Goal: Task Accomplishment & Management: Complete application form

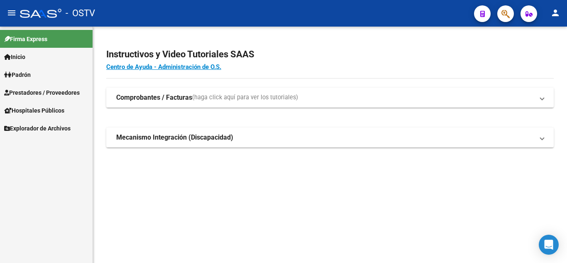
click at [39, 96] on span "Prestadores / Proveedores" at bounding box center [41, 92] width 75 height 9
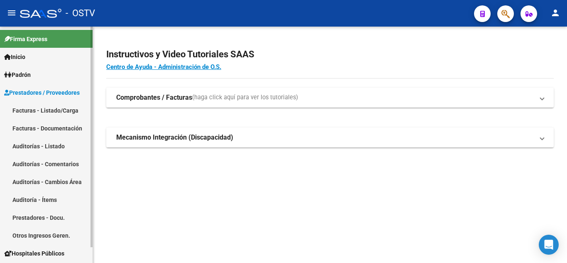
click at [37, 144] on link "Auditorías - Listado" at bounding box center [46, 146] width 93 height 18
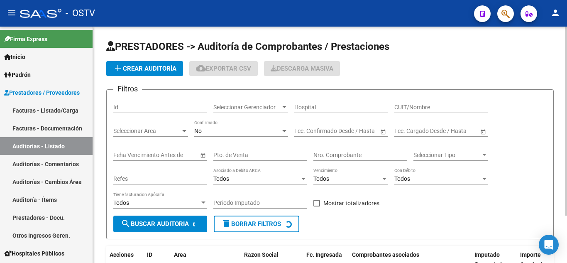
click at [141, 70] on span "add Crear Auditoría" at bounding box center [144, 68] width 63 height 7
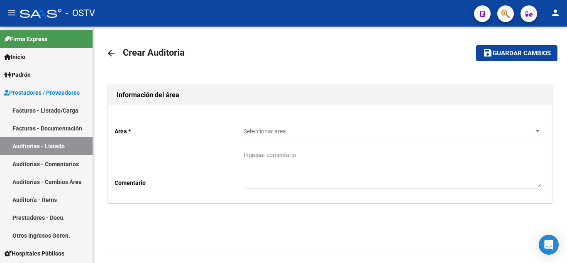
click at [324, 129] on span "Seleccionar area" at bounding box center [388, 131] width 290 height 7
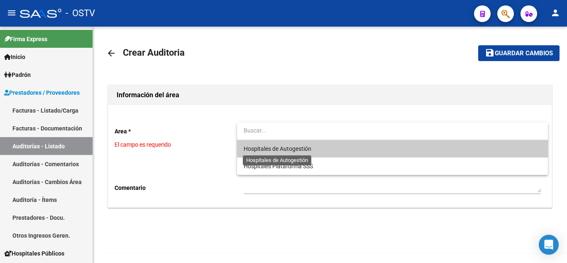
click at [301, 149] on span "Hospitales de Autogestión" at bounding box center [277, 148] width 68 height 7
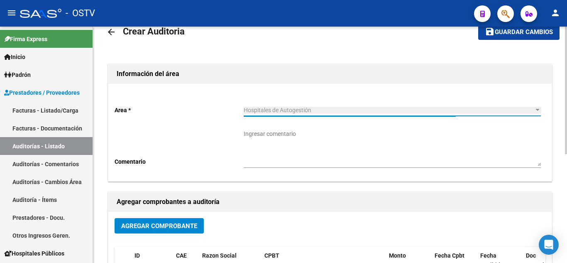
scroll to position [41, 0]
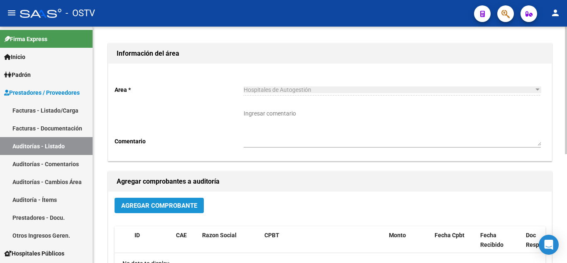
click at [184, 203] on span "Agregar Comprobante" at bounding box center [159, 205] width 76 height 7
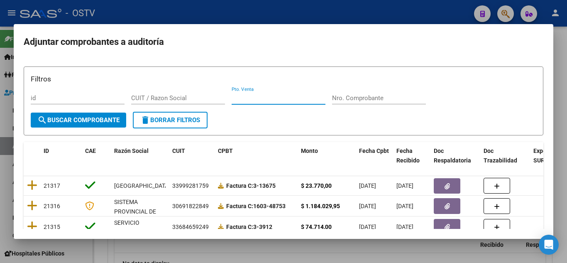
click at [256, 100] on input "Pto. Venta" at bounding box center [278, 97] width 94 height 7
type input "114"
paste input "6747"
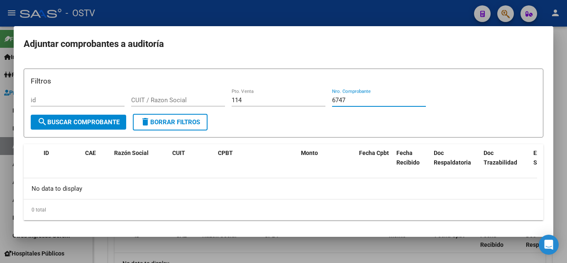
type input "6747"
click at [343, 100] on input "6747" at bounding box center [379, 99] width 94 height 7
click at [105, 122] on span "search Buscar Comprobante" at bounding box center [78, 121] width 82 height 7
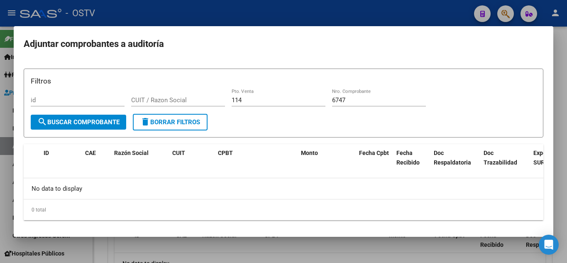
click at [562, 44] on div at bounding box center [283, 131] width 567 height 263
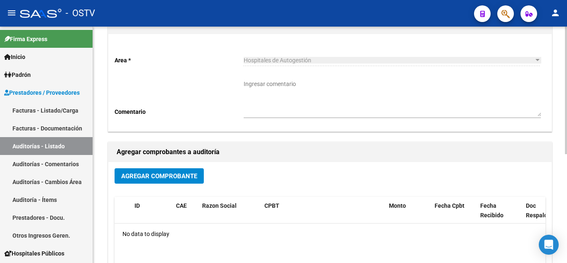
scroll to position [83, 0]
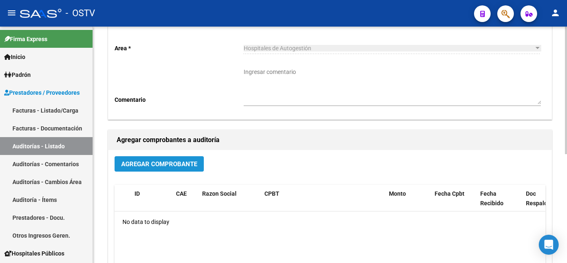
click at [164, 166] on span "Agregar Comprobante" at bounding box center [159, 163] width 76 height 7
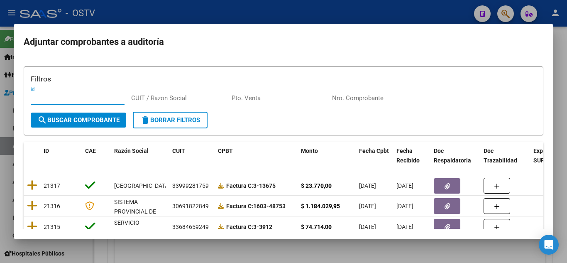
click at [244, 98] on input "Pto. Venta" at bounding box center [278, 97] width 94 height 7
type input "114"
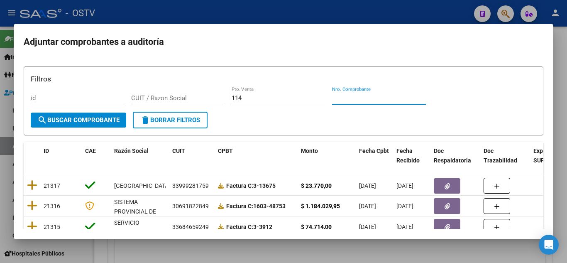
paste input "6747"
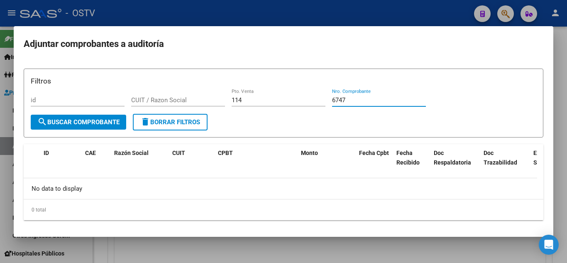
click at [353, 103] on input "6747" at bounding box center [379, 99] width 94 height 7
click at [352, 103] on input "6747" at bounding box center [379, 99] width 94 height 7
paste input "6"
type input "6746"
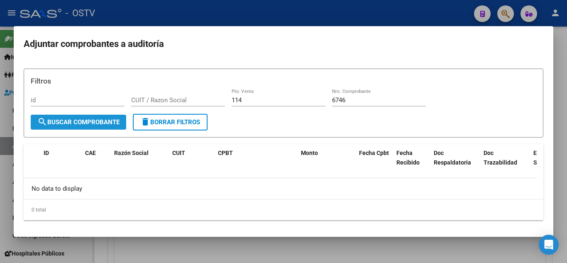
click at [108, 118] on button "search Buscar Comprobante" at bounding box center [78, 121] width 95 height 15
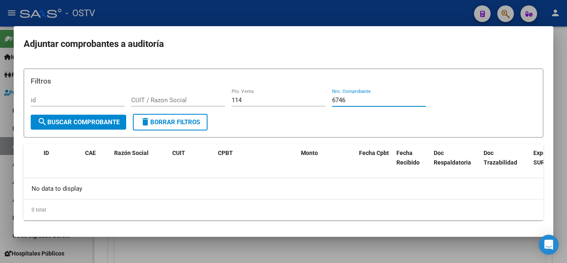
click at [338, 98] on input "6746" at bounding box center [379, 99] width 94 height 7
click at [103, 126] on span "search Buscar Comprobante" at bounding box center [78, 121] width 82 height 7
click at [235, 14] on div at bounding box center [283, 131] width 567 height 263
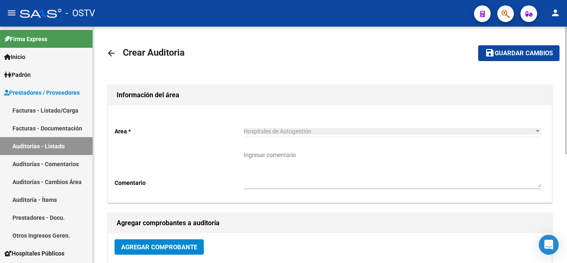
scroll to position [41, 0]
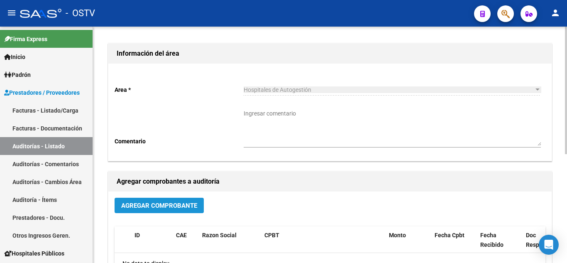
click at [147, 199] on button "Agregar Comprobante" at bounding box center [158, 204] width 89 height 15
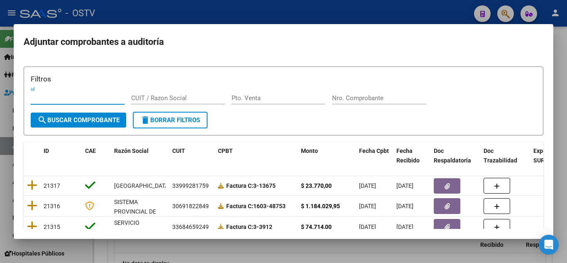
click at [256, 100] on input "Pto. Venta" at bounding box center [278, 97] width 94 height 7
type input "144"
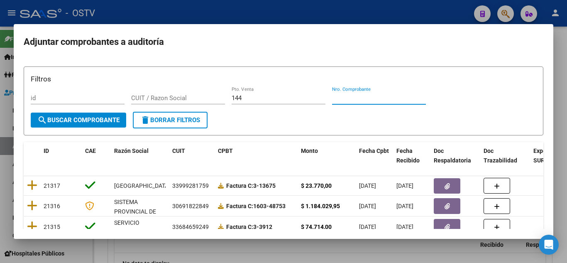
paste input "12121"
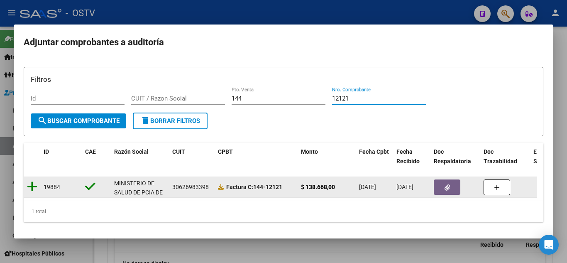
type input "12121"
click at [36, 187] on icon at bounding box center [32, 186] width 10 height 12
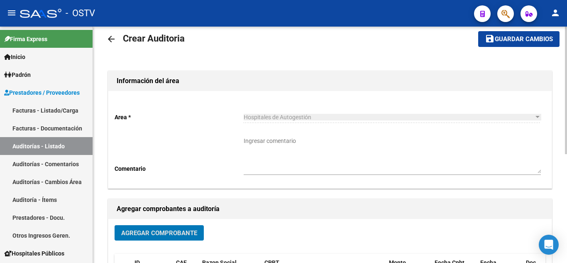
scroll to position [0, 0]
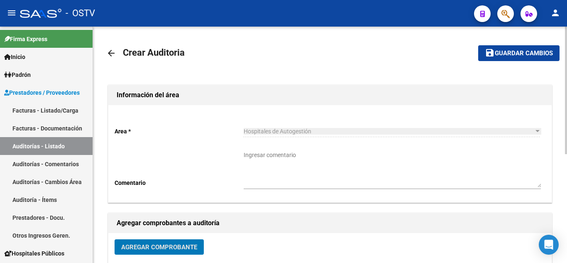
click at [497, 58] on button "save Guardar cambios" at bounding box center [518, 52] width 81 height 15
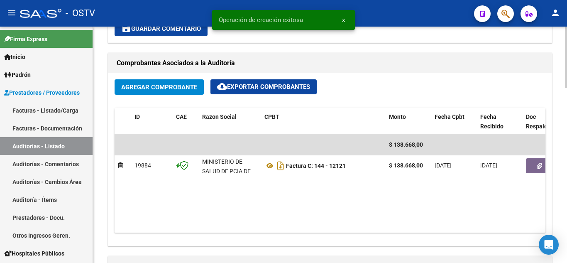
scroll to position [373, 0]
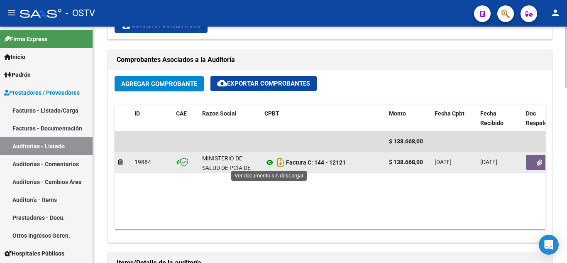
click at [271, 163] on icon at bounding box center [269, 162] width 11 height 10
click at [532, 161] on button "button" at bounding box center [539, 162] width 27 height 15
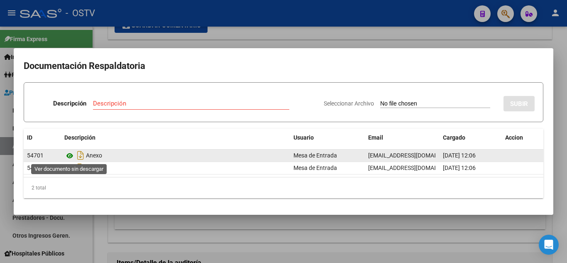
click at [69, 155] on icon at bounding box center [69, 156] width 11 height 10
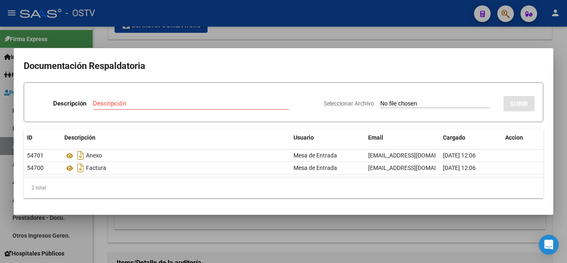
click at [240, 36] on div at bounding box center [283, 131] width 567 height 263
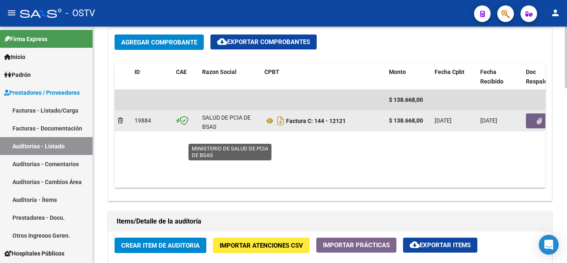
scroll to position [11, 0]
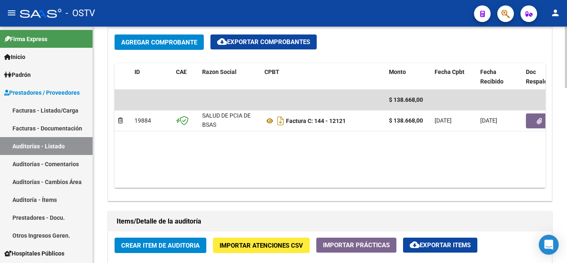
click at [153, 249] on button "Crear Item de Auditoria" at bounding box center [160, 244] width 92 height 15
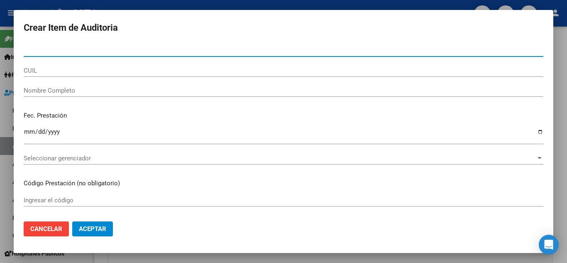
click at [58, 51] on input "Nro Documento" at bounding box center [283, 49] width 519 height 7
paste input "3455341"
click at [76, 48] on input "3455341" at bounding box center [283, 49] width 519 height 7
click at [76, 47] on input "3455341" at bounding box center [283, 49] width 519 height 7
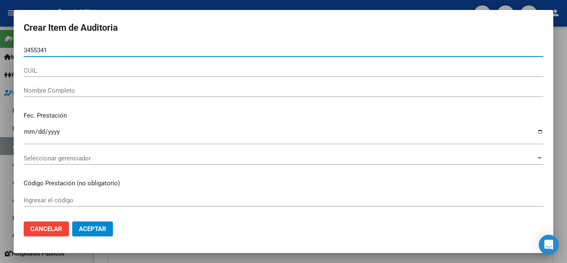
paste input "0"
type input "34553410"
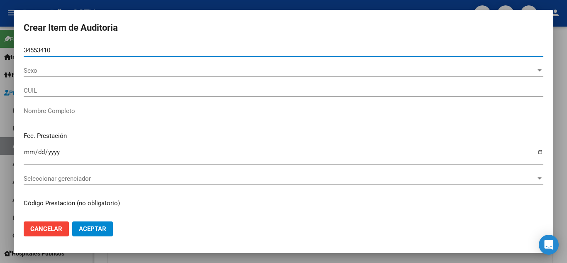
type input "20345534106"
type input "[PERSON_NAME] -"
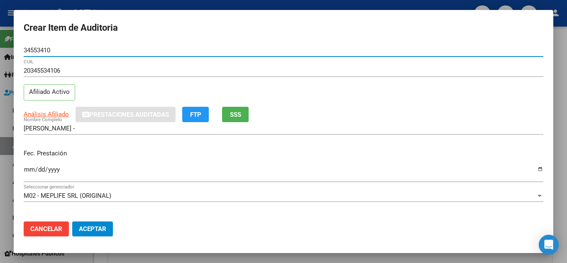
type input "34553410"
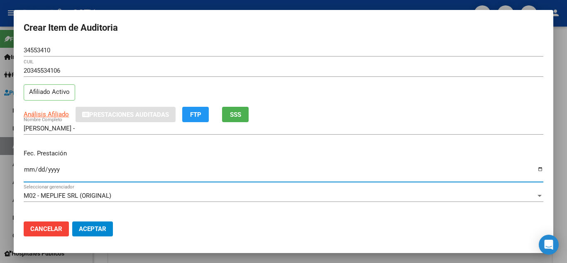
click at [26, 170] on input "Ingresar la fecha" at bounding box center [283, 172] width 519 height 13
type input "[DATE]"
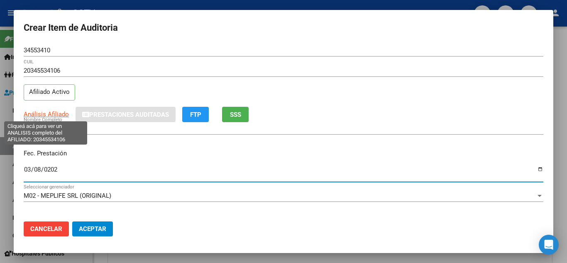
click at [44, 114] on span "Análisis Afiliado" at bounding box center [46, 113] width 45 height 7
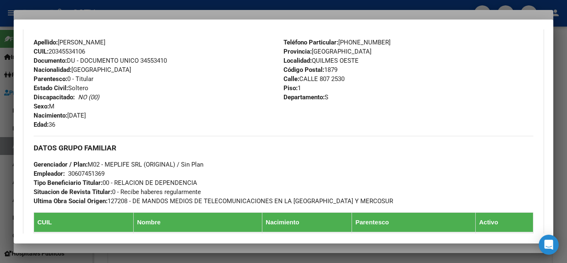
scroll to position [440, 0]
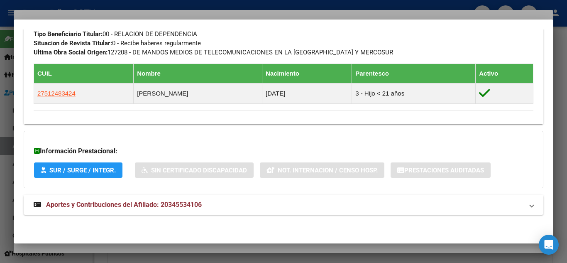
click at [89, 203] on span "Aportes y Contribuciones del Afiliado: 20345534106" at bounding box center [124, 204] width 156 height 8
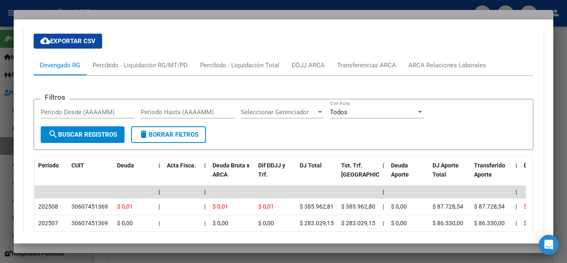
scroll to position [564, 0]
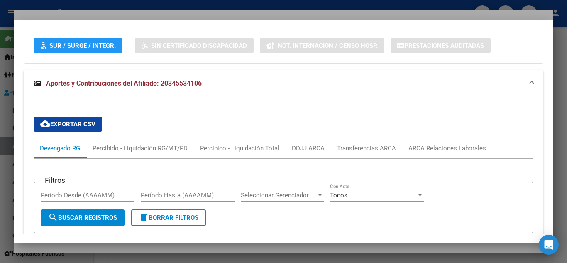
click at [199, 5] on div at bounding box center [283, 131] width 567 height 263
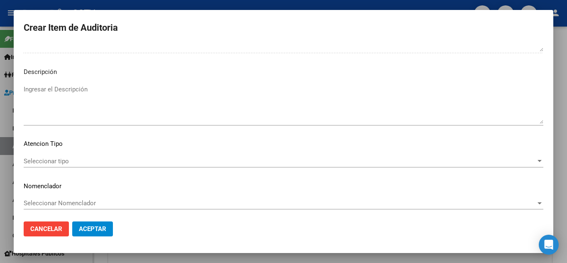
scroll to position [577, 0]
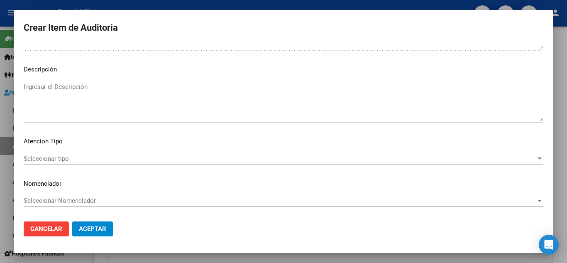
click at [56, 156] on span "Seleccionar tipo" at bounding box center [280, 158] width 512 height 7
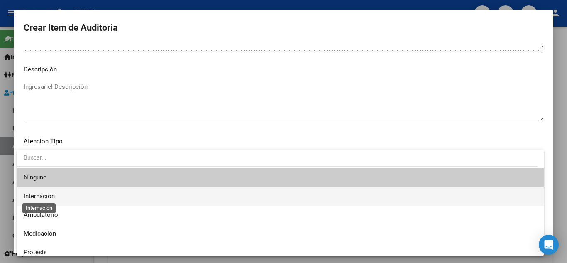
click at [44, 193] on span "Internación" at bounding box center [39, 195] width 31 height 7
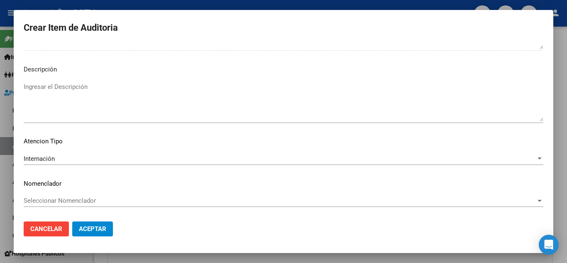
click at [110, 174] on mat-dialog-content "34553410 Nro Documento 20345534106 CUIL Afiliado Activo Análisis Afiliado Prest…" at bounding box center [283, 129] width 539 height 170
click at [101, 229] on span "Aceptar" at bounding box center [92, 228] width 27 height 7
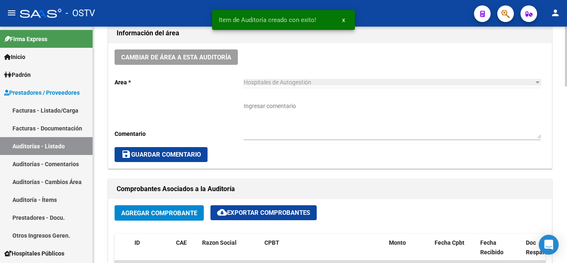
scroll to position [249, 0]
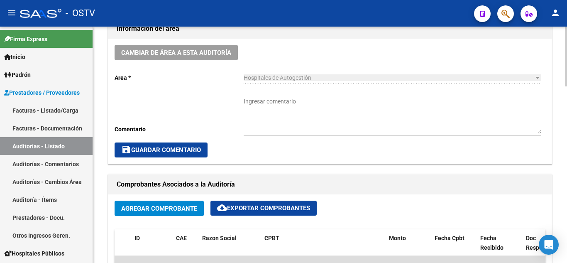
click at [278, 107] on textarea "Ingresar comentario" at bounding box center [391, 115] width 297 height 37
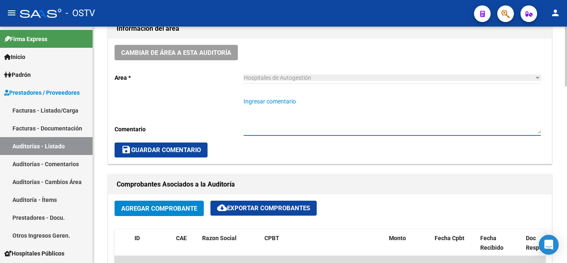
type textarea "c"
type textarea "CERRADA"
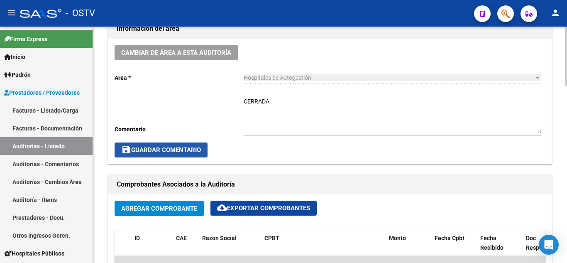
click at [191, 156] on button "save Guardar Comentario" at bounding box center [160, 149] width 93 height 15
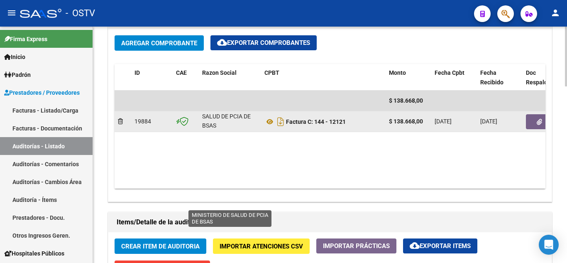
scroll to position [415, 0]
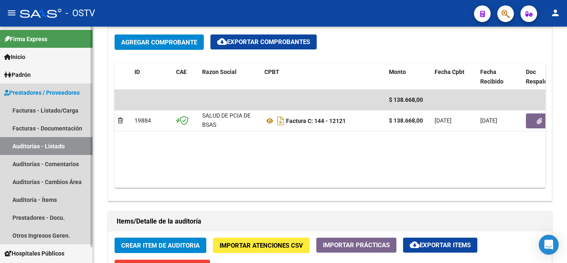
click at [52, 144] on link "Auditorías - Listado" at bounding box center [46, 146] width 93 height 18
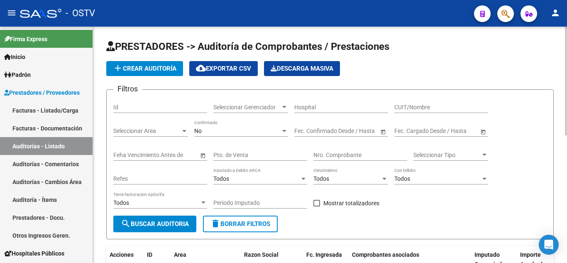
click at [144, 71] on span "add Crear Auditoría" at bounding box center [144, 68] width 63 height 7
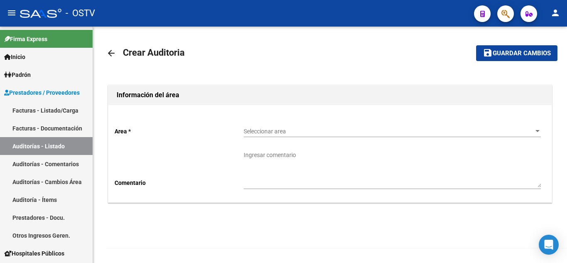
click at [272, 136] on div "Seleccionar area Seleccionar area" at bounding box center [391, 128] width 297 height 17
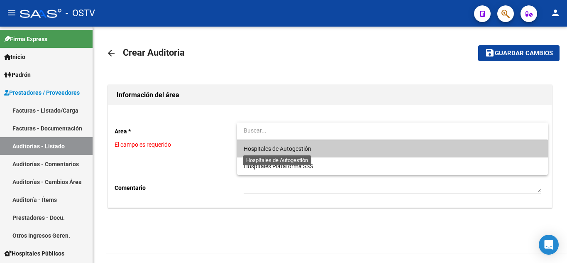
click at [270, 152] on span "Hospitales de Autogestión" at bounding box center [391, 148] width 297 height 17
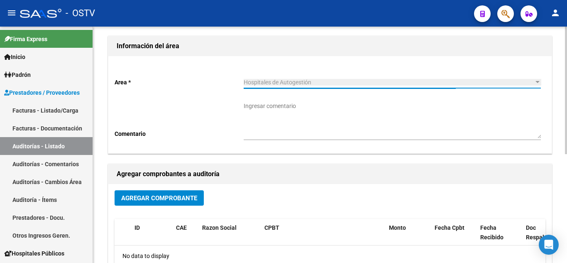
scroll to position [41, 0]
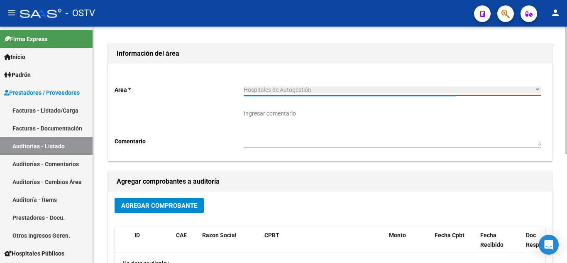
click at [178, 200] on button "Agregar Comprobante" at bounding box center [158, 204] width 89 height 15
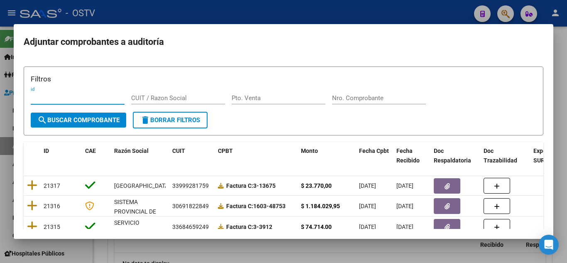
click at [248, 98] on input "Pto. Venta" at bounding box center [278, 97] width 94 height 7
type input "158"
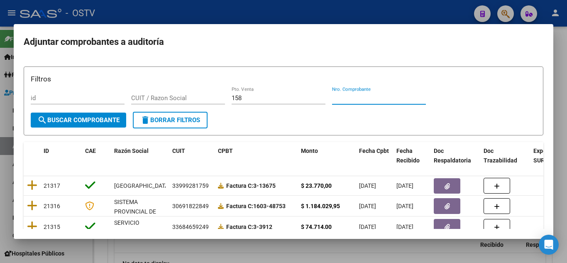
paste input "14821"
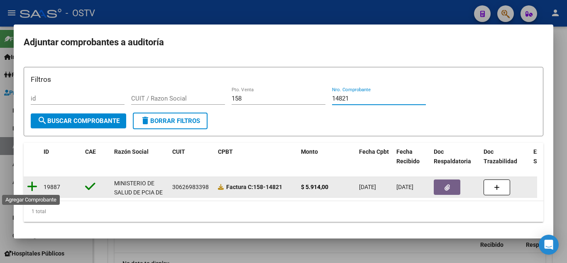
type input "14821"
click at [32, 186] on icon at bounding box center [32, 186] width 10 height 12
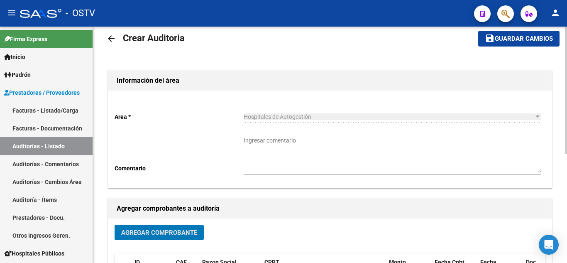
scroll to position [0, 0]
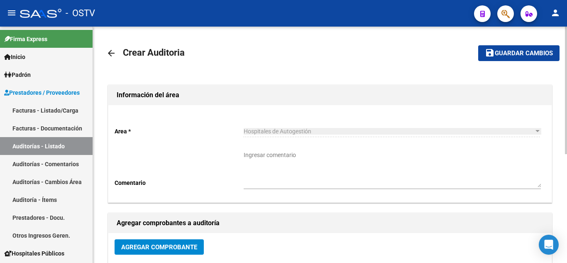
click at [492, 44] on mat-toolbar-row "save Guardar cambios" at bounding box center [511, 53] width 95 height 27
click at [493, 50] on mat-icon "save" at bounding box center [490, 53] width 10 height 10
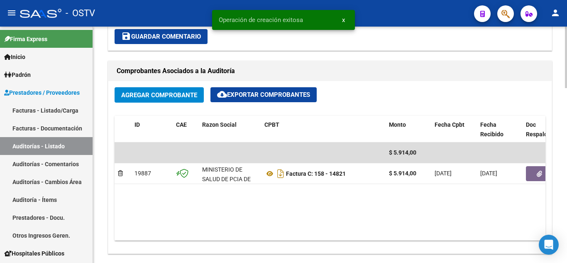
scroll to position [373, 0]
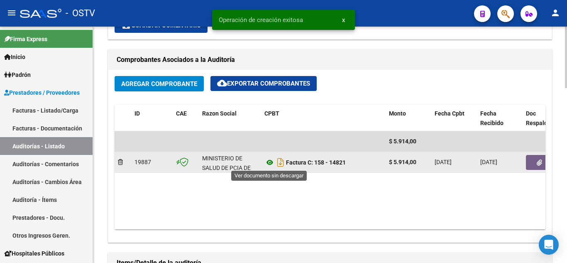
click at [269, 163] on icon at bounding box center [269, 162] width 11 height 10
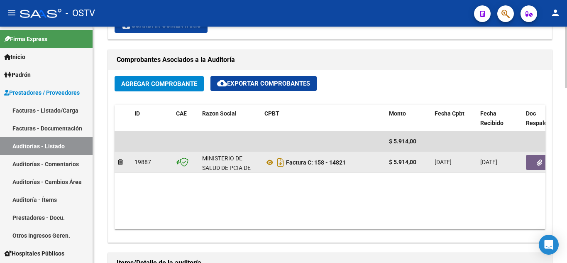
click at [532, 161] on button "button" at bounding box center [539, 162] width 27 height 15
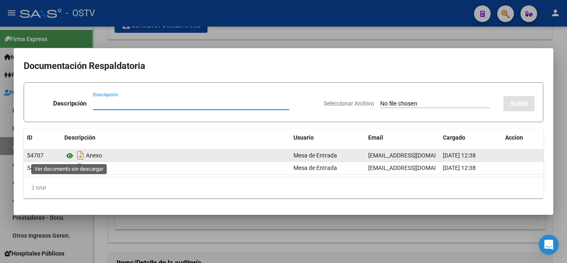
click at [71, 156] on icon at bounding box center [69, 156] width 11 height 10
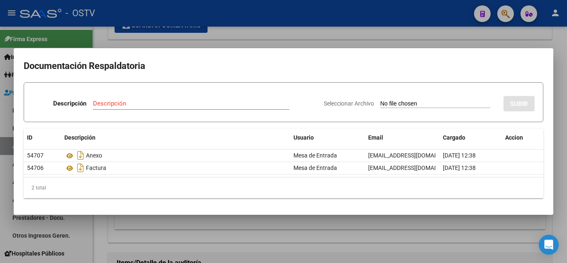
click at [125, 38] on div at bounding box center [283, 131] width 567 height 263
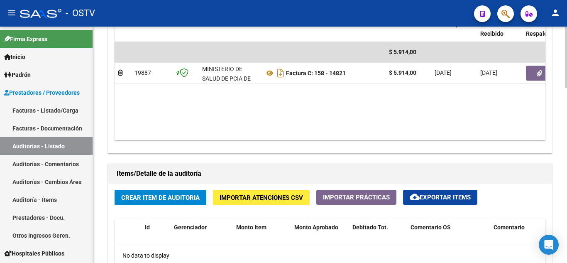
scroll to position [498, 0]
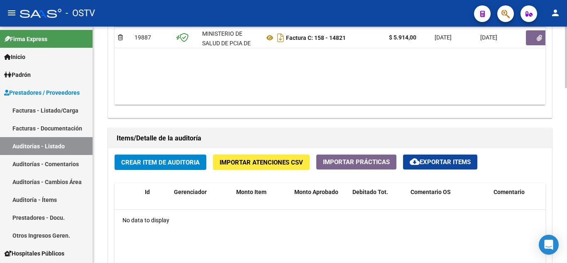
click at [149, 161] on span "Crear Item de Auditoria" at bounding box center [160, 161] width 78 height 7
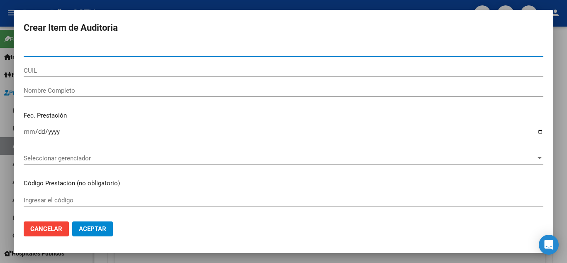
paste input "49232130"
type input "49232130"
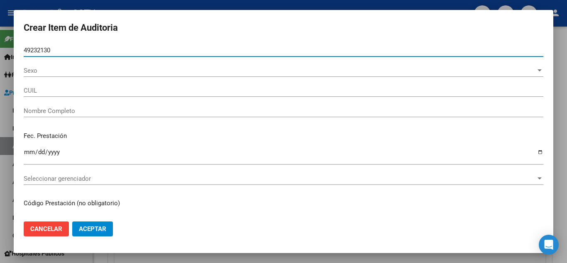
type input "27492321309"
type input "[PERSON_NAME]"
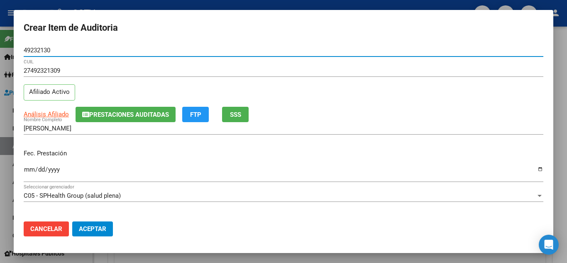
type input "49232130"
click at [27, 169] on input "Ingresar la fecha" at bounding box center [283, 172] width 519 height 13
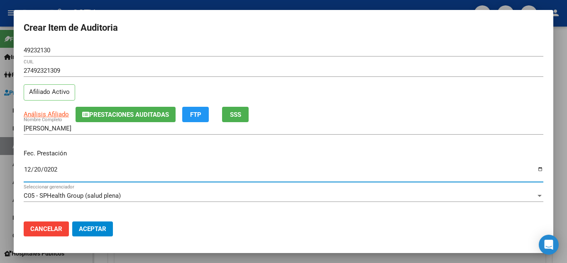
type input "[DATE]"
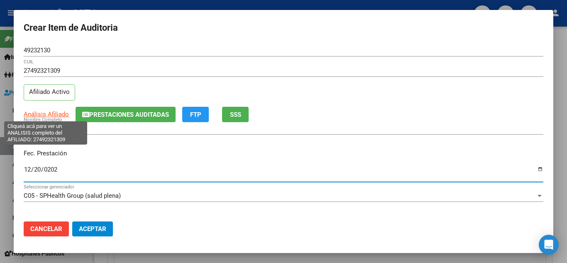
click at [44, 114] on span "Análisis Afiliado" at bounding box center [46, 113] width 45 height 7
type textarea "27492321309"
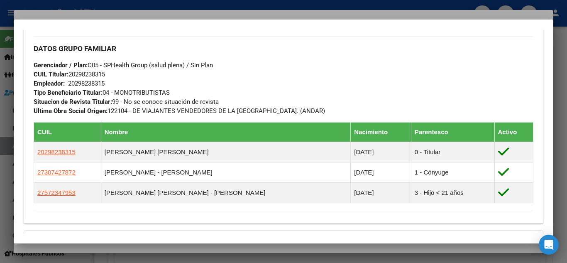
scroll to position [509, 0]
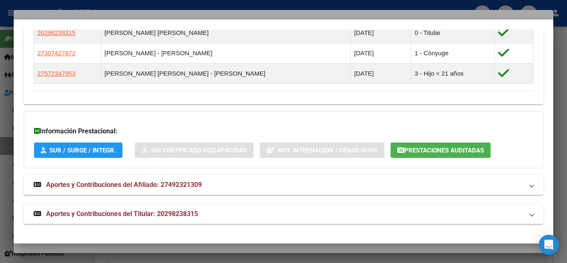
click at [91, 216] on span "Aportes y Contribuciones del Titular: 20298238315" at bounding box center [122, 213] width 152 height 8
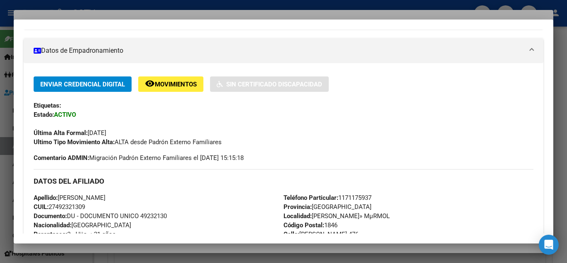
scroll to position [0, 0]
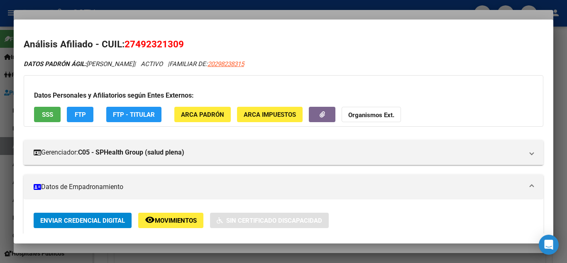
click at [47, 118] on span "SSS" at bounding box center [47, 114] width 11 height 7
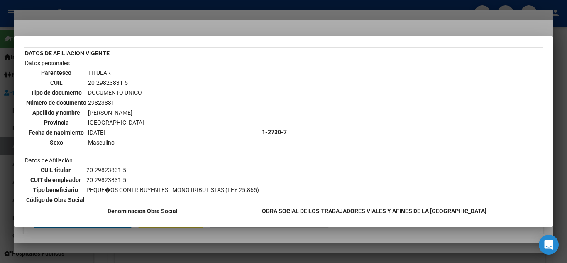
scroll to position [124, 0]
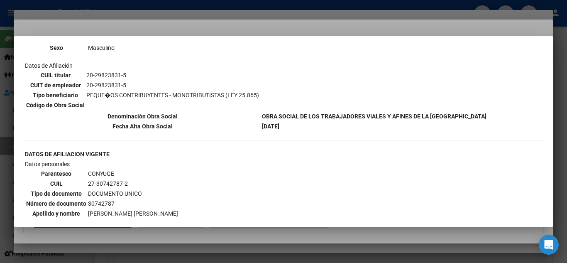
click at [80, 4] on div at bounding box center [283, 131] width 567 height 263
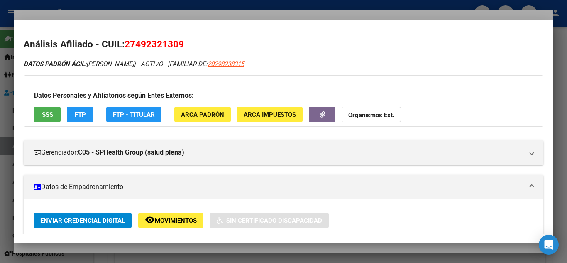
click at [76, 6] on div at bounding box center [283, 131] width 567 height 263
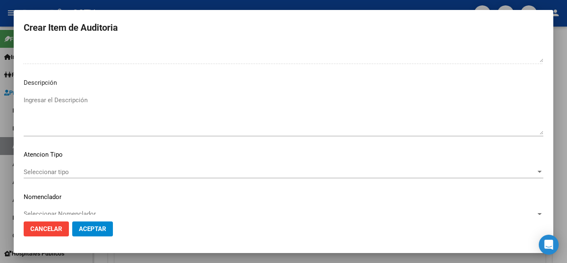
scroll to position [577, 0]
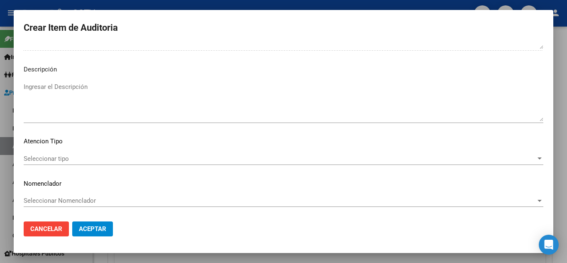
click at [61, 161] on span "Seleccionar tipo" at bounding box center [280, 158] width 512 height 7
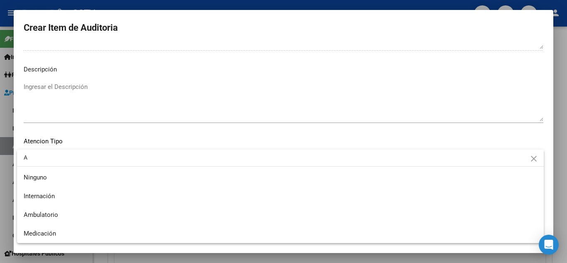
type input "A"
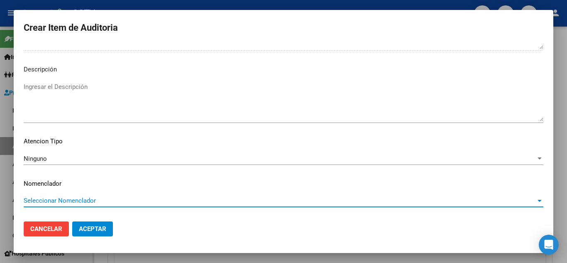
click at [60, 160] on div "Ninguno" at bounding box center [280, 158] width 512 height 7
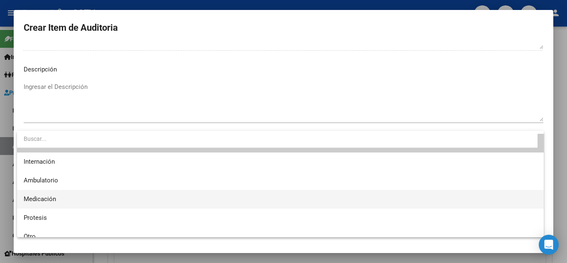
scroll to position [24, 0]
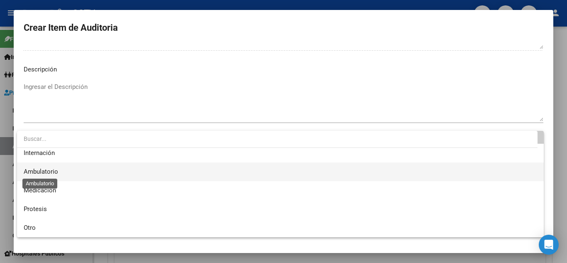
click at [41, 174] on span "Ambulatorio" at bounding box center [41, 171] width 34 height 7
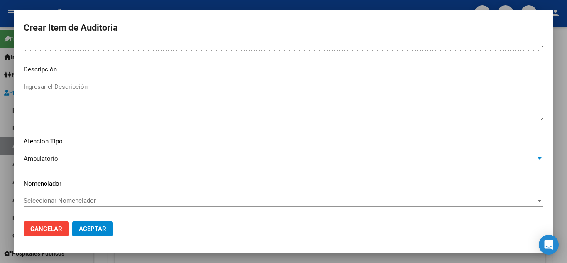
click at [149, 177] on mat-dialog-content "49232130 Nro Documento 27492321309 CUIL Afiliado Activo Análisis Afiliado Prest…" at bounding box center [283, 129] width 539 height 170
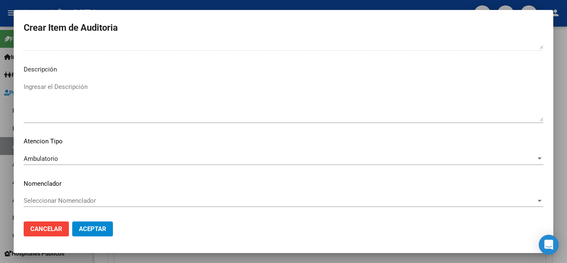
click at [105, 228] on span "Aceptar" at bounding box center [92, 228] width 27 height 7
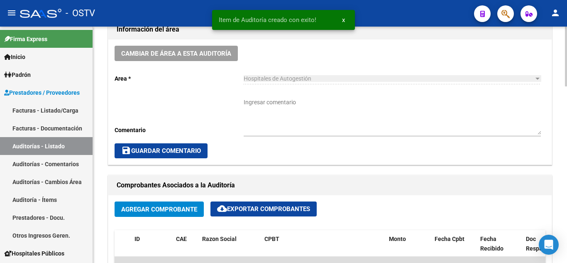
scroll to position [249, 0]
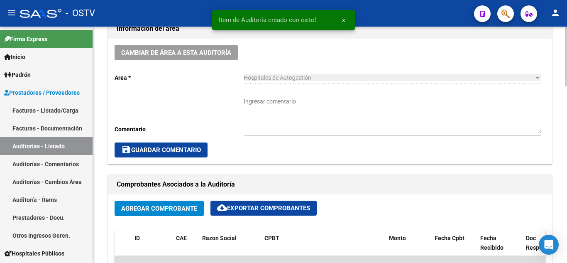
click at [261, 108] on textarea "Ingresar comentario" at bounding box center [391, 115] width 297 height 37
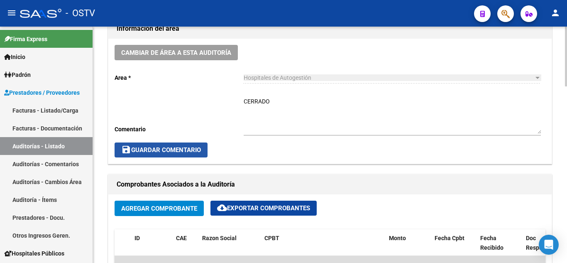
click at [180, 150] on span "save Guardar Comentario" at bounding box center [161, 149] width 80 height 7
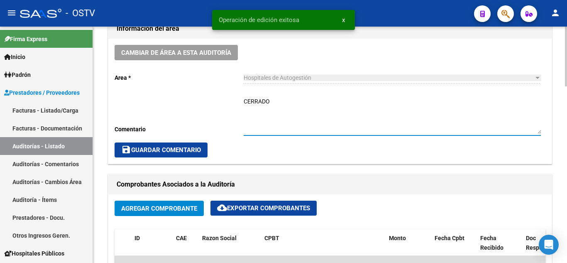
click at [273, 103] on textarea "CERRADO" at bounding box center [391, 115] width 297 height 37
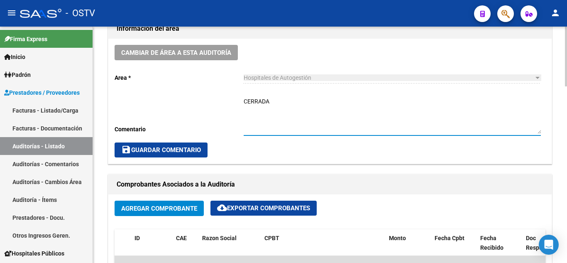
type textarea "CERRADA"
click at [177, 148] on span "save Guardar Comentario" at bounding box center [161, 149] width 80 height 7
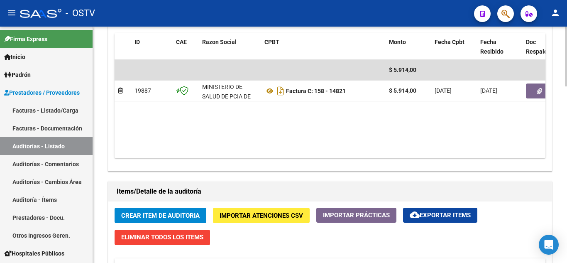
scroll to position [457, 0]
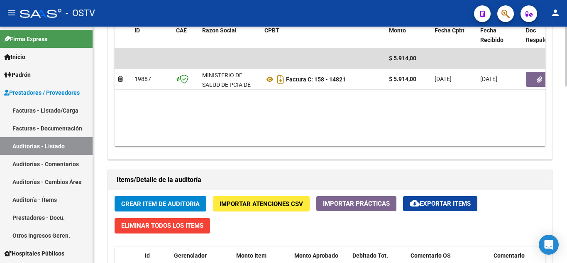
click at [152, 208] on button "Crear Item de Auditoria" at bounding box center [160, 203] width 92 height 15
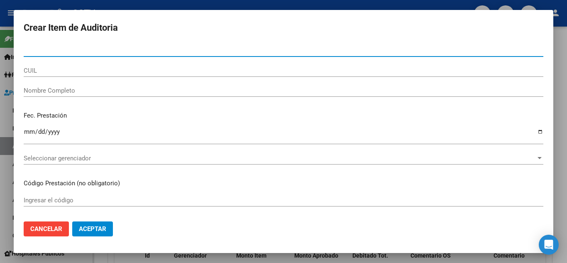
click at [239, 4] on div at bounding box center [283, 131] width 567 height 263
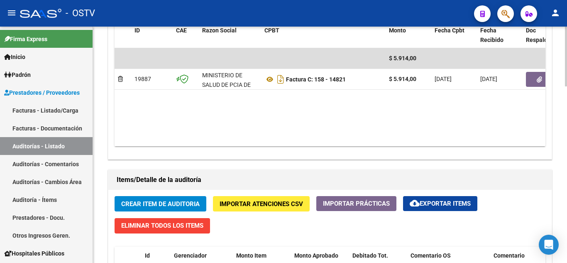
scroll to position [498, 0]
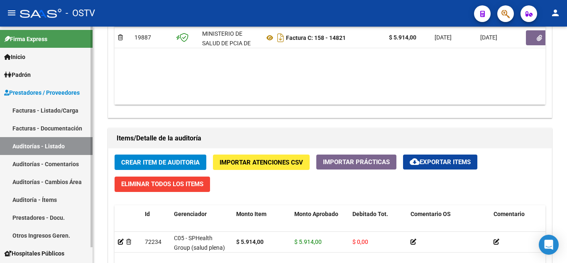
click at [51, 147] on link "Auditorías - Listado" at bounding box center [46, 146] width 93 height 18
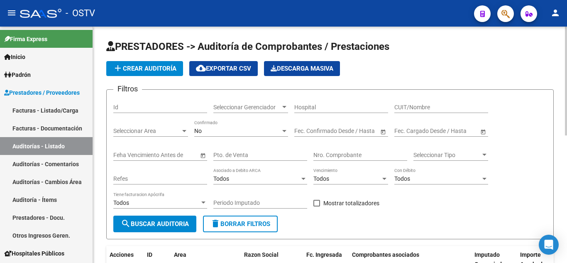
click at [151, 70] on span "add Crear Auditoría" at bounding box center [144, 68] width 63 height 7
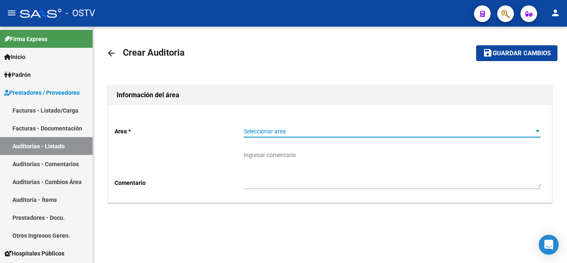
click at [265, 131] on span "Seleccionar area" at bounding box center [388, 131] width 290 height 7
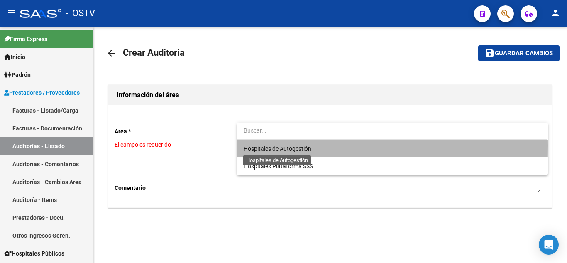
click at [266, 145] on span "Hospitales de Autogestión" at bounding box center [277, 148] width 68 height 7
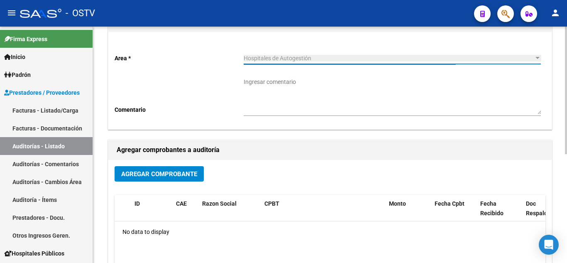
scroll to position [83, 0]
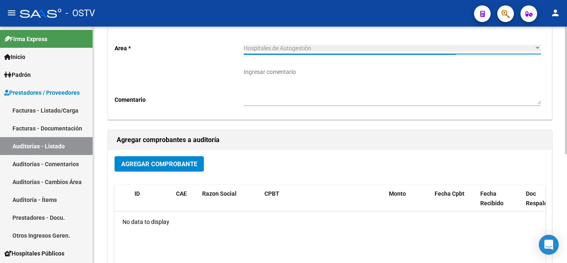
click at [186, 166] on span "Agregar Comprobante" at bounding box center [159, 163] width 76 height 7
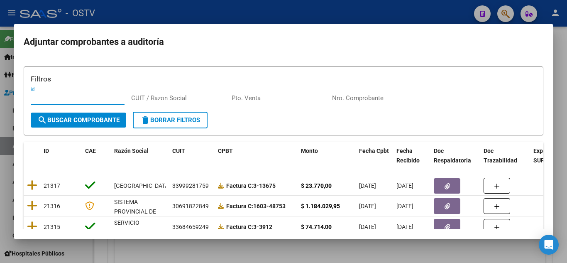
click at [83, 121] on span "search Buscar Comprobante" at bounding box center [78, 119] width 82 height 7
click at [253, 100] on input "Pto. Venta" at bounding box center [278, 97] width 94 height 7
type input "158"
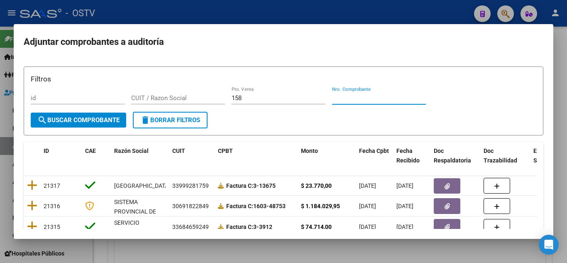
paste input "14820"
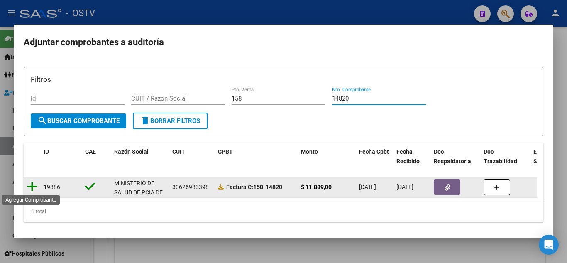
type input "14820"
click at [32, 186] on icon at bounding box center [32, 186] width 10 height 12
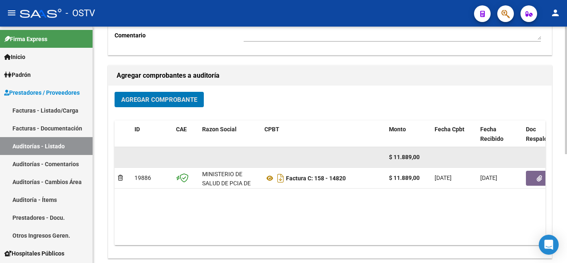
scroll to position [166, 0]
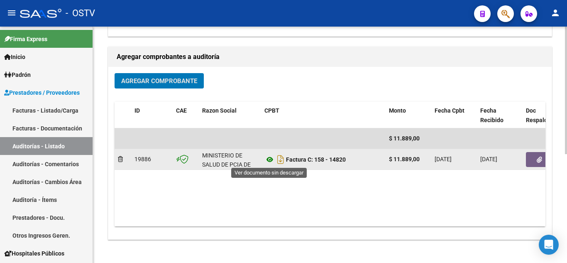
click at [271, 156] on icon at bounding box center [269, 159] width 11 height 10
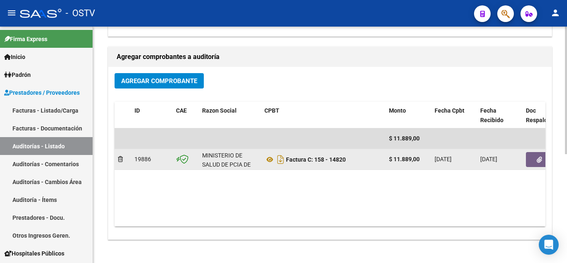
click at [538, 157] on icon "button" at bounding box center [538, 159] width 5 height 6
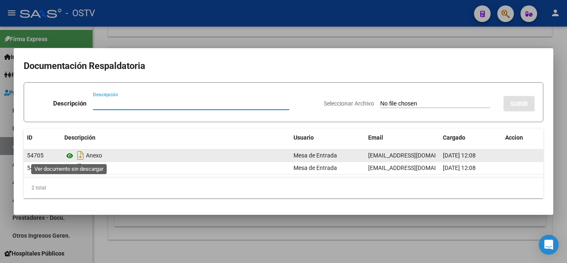
click at [71, 153] on icon at bounding box center [69, 156] width 11 height 10
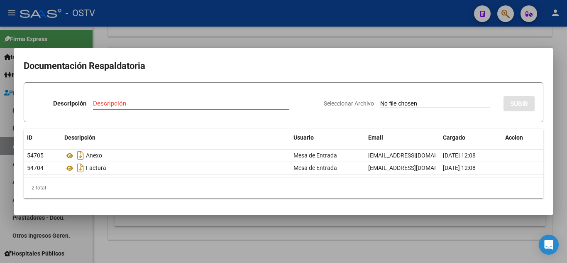
click at [165, 37] on div at bounding box center [283, 131] width 567 height 263
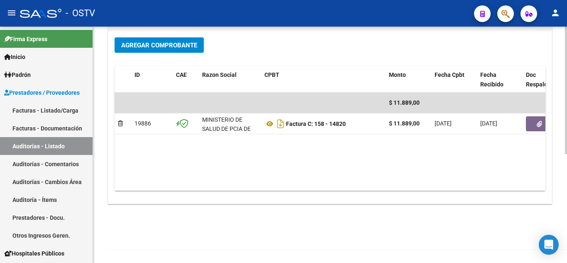
scroll to position [0, 0]
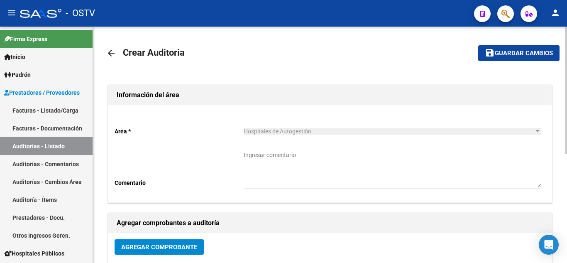
click at [524, 55] on span "Guardar cambios" at bounding box center [523, 53] width 58 height 7
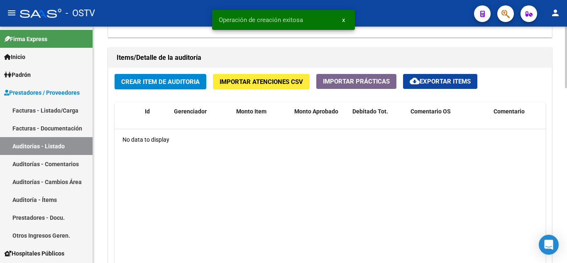
scroll to position [581, 0]
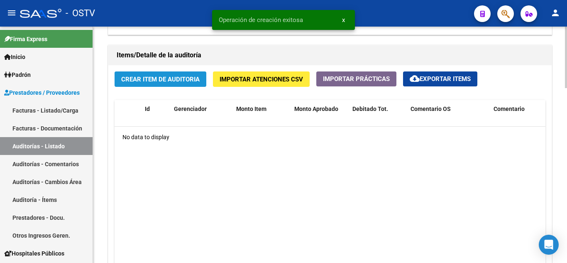
click at [168, 81] on span "Crear Item de Auditoria" at bounding box center [160, 78] width 78 height 7
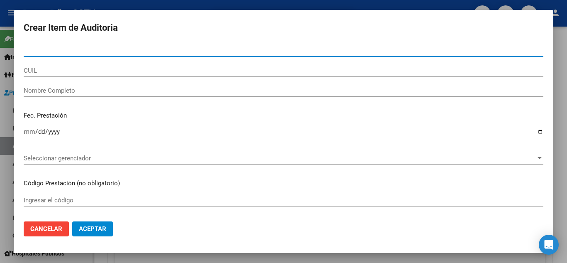
paste input "45889754"
type input "45889754"
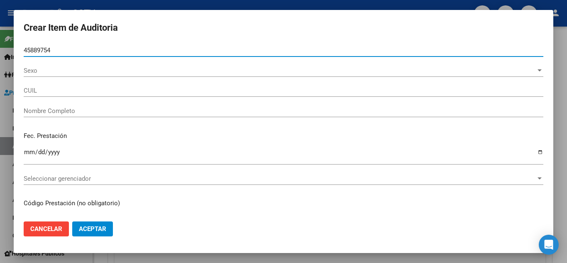
type input "23458897549"
type input "[PERSON_NAME] [PERSON_NAME]"
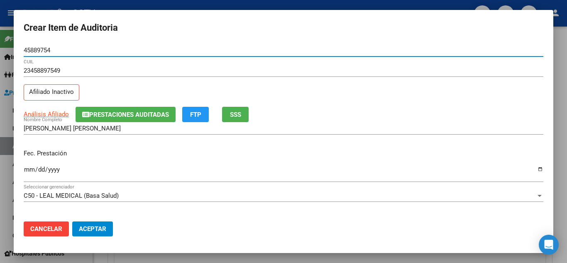
type input "45889754"
click at [32, 154] on p "Fec. Prestación" at bounding box center [283, 154] width 519 height 10
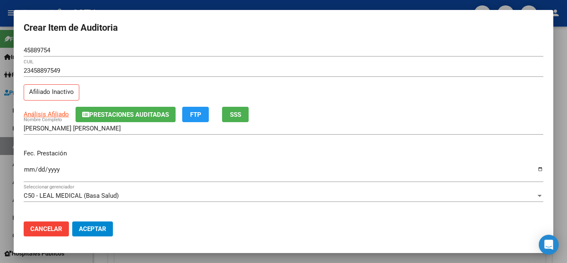
click at [31, 171] on input "Ingresar la fecha" at bounding box center [283, 172] width 519 height 13
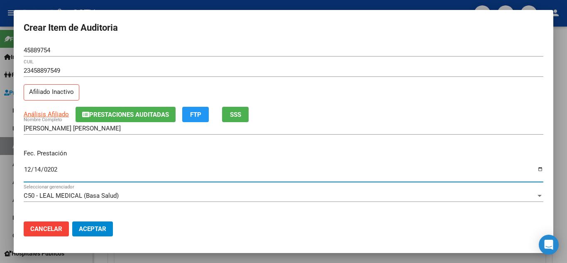
type input "[DATE]"
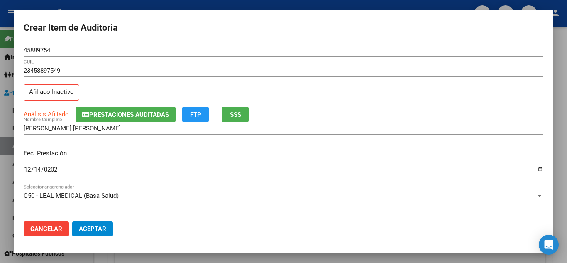
click at [180, 165] on div "[DATE] Ingresar la fecha" at bounding box center [283, 173] width 519 height 18
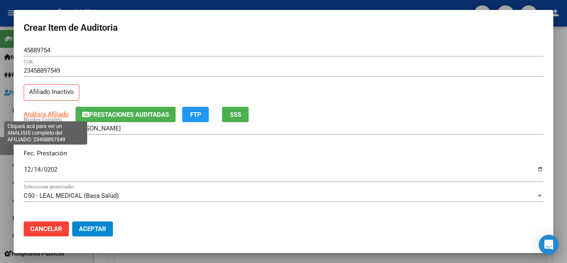
click at [41, 114] on span "Análisis Afiliado" at bounding box center [46, 113] width 45 height 7
type textarea "23458897549"
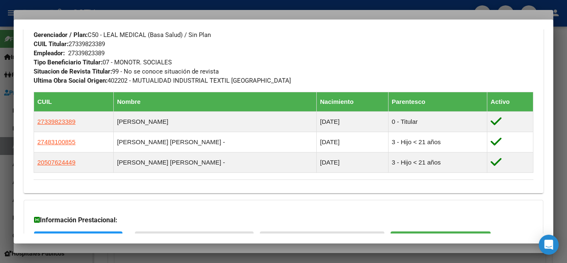
scroll to position [519, 0]
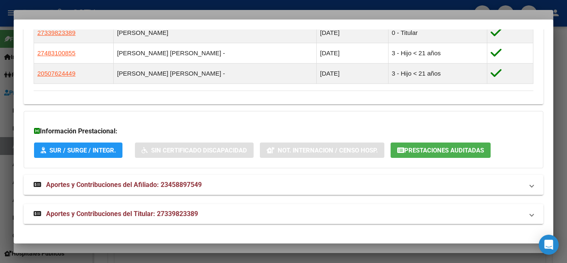
click at [115, 214] on span "Aportes y Contribuciones del Titular: 27339823389" at bounding box center [122, 213] width 152 height 8
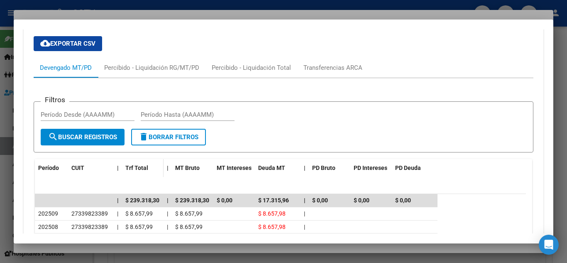
scroll to position [891, 0]
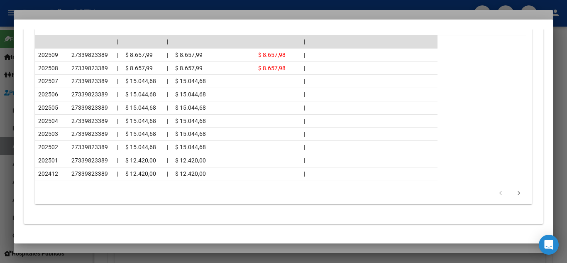
click at [106, 8] on div at bounding box center [283, 131] width 567 height 263
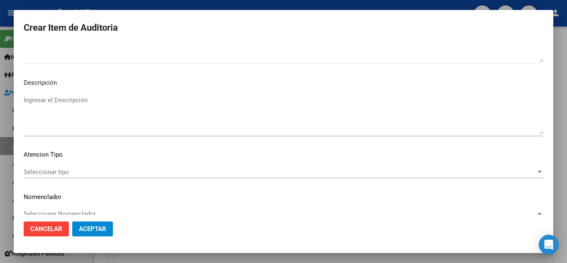
scroll to position [577, 0]
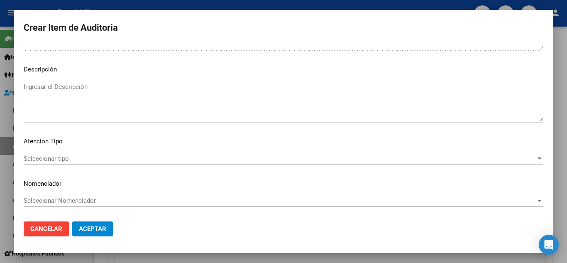
click at [64, 158] on span "Seleccionar tipo" at bounding box center [280, 158] width 512 height 7
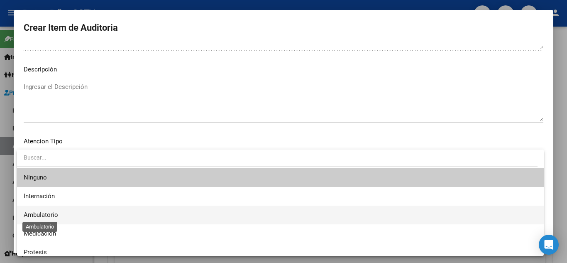
click at [43, 212] on span "Ambulatorio" at bounding box center [41, 214] width 34 height 7
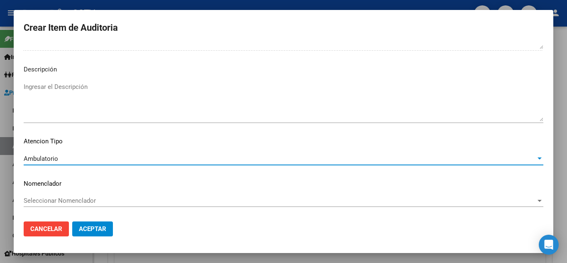
click at [148, 192] on mat-dialog-content "45889754 Nro Documento 23458897549 CUIL Afiliado Inactivo Análisis Afiliado Pre…" at bounding box center [283, 129] width 539 height 170
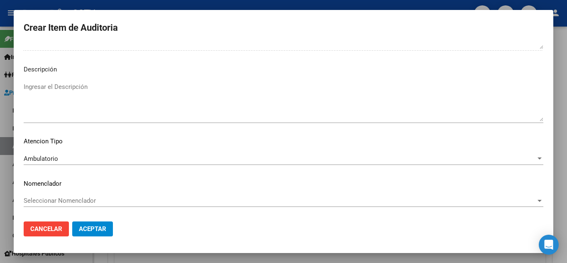
click at [102, 226] on span "Aceptar" at bounding box center [92, 228] width 27 height 7
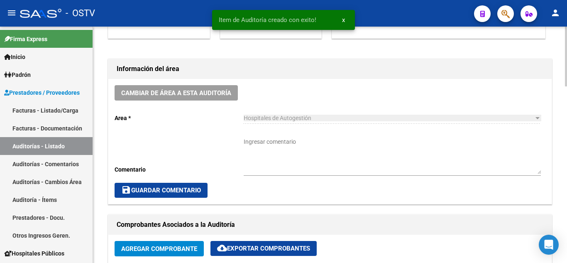
scroll to position [208, 0]
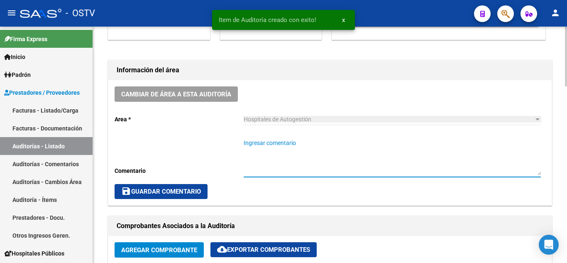
click at [264, 152] on textarea "Ingresar comentario" at bounding box center [391, 157] width 297 height 37
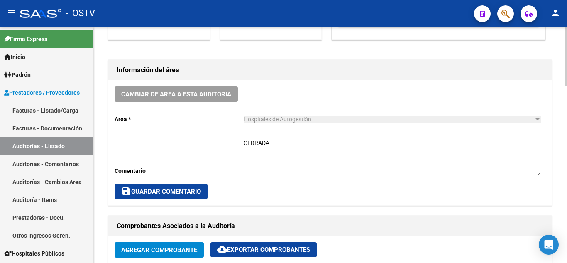
type textarea "CERRADA"
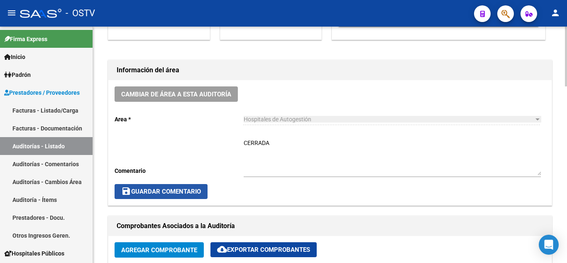
click at [177, 188] on span "save Guardar Comentario" at bounding box center [161, 190] width 80 height 7
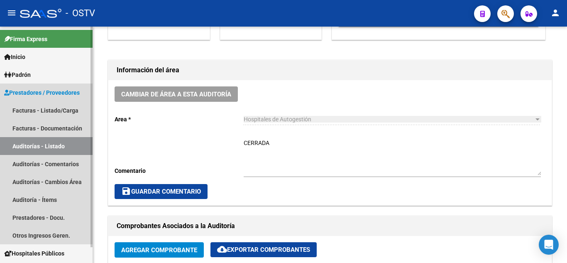
click at [58, 145] on link "Auditorías - Listado" at bounding box center [46, 146] width 93 height 18
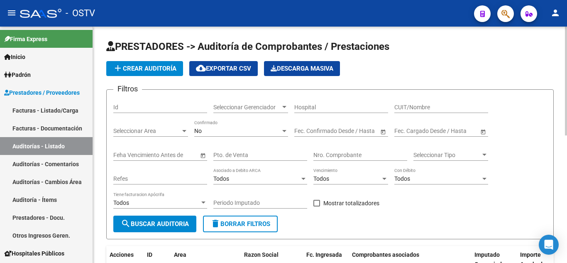
click at [141, 76] on app-list-header "PRESTADORES -> Auditoría de Comprobantes / Prestaciones add Crear Auditoría clo…" at bounding box center [329, 139] width 447 height 199
click at [141, 69] on span "add Crear Auditoría" at bounding box center [144, 68] width 63 height 7
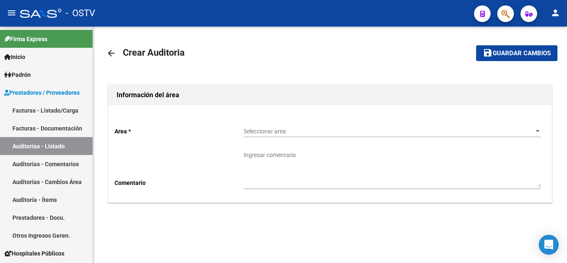
click at [258, 126] on div "Seleccionar area Seleccionar area" at bounding box center [391, 128] width 297 height 17
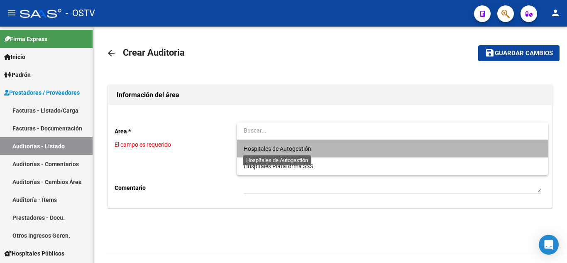
click at [273, 149] on span "Hospitales de Autogestión" at bounding box center [277, 148] width 68 height 7
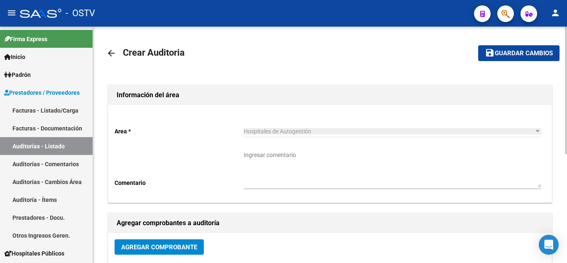
click at [263, 132] on span "Hospitales de Autogestión" at bounding box center [277, 131] width 68 height 7
click at [273, 133] on span "Hospitales de Autogestión" at bounding box center [277, 131] width 68 height 7
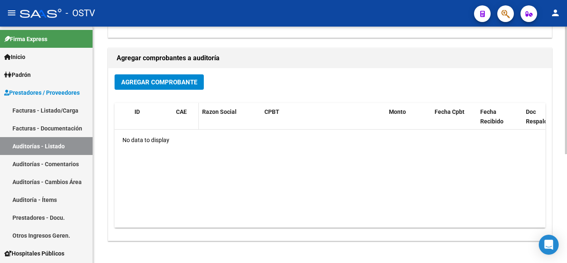
scroll to position [166, 0]
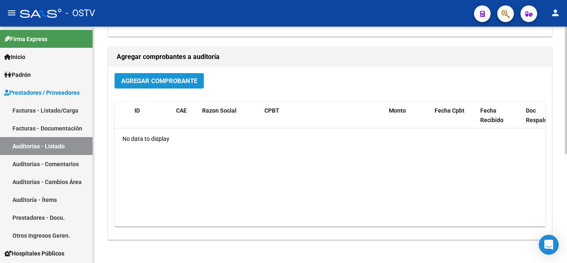
click at [158, 84] on span "Agregar Comprobante" at bounding box center [159, 80] width 76 height 7
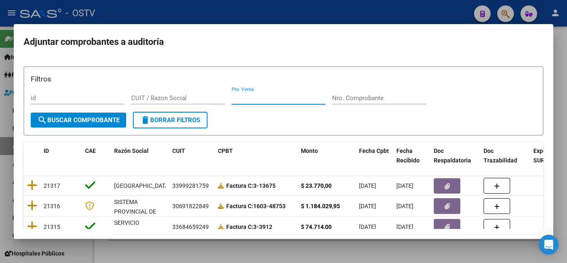
click at [257, 100] on input "Pto. Venta" at bounding box center [278, 97] width 94 height 7
type input "4"
paste input "963"
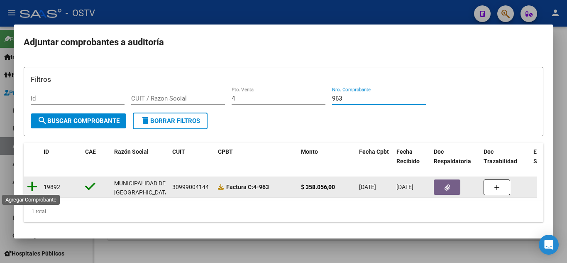
type input "963"
click at [35, 185] on icon at bounding box center [32, 186] width 10 height 12
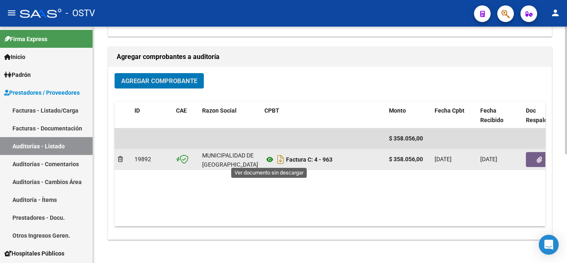
click at [269, 160] on icon at bounding box center [269, 159] width 11 height 10
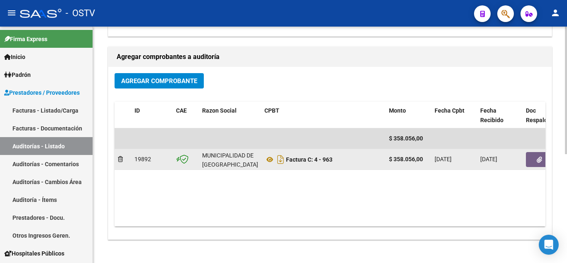
click at [536, 157] on icon "button" at bounding box center [538, 159] width 5 height 6
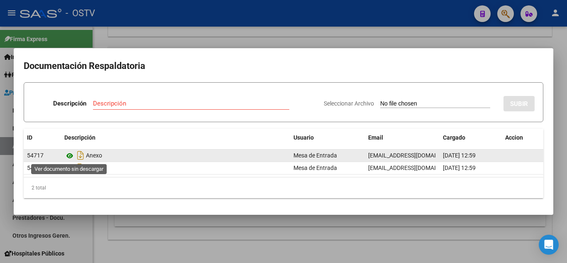
click at [71, 156] on icon at bounding box center [69, 156] width 11 height 10
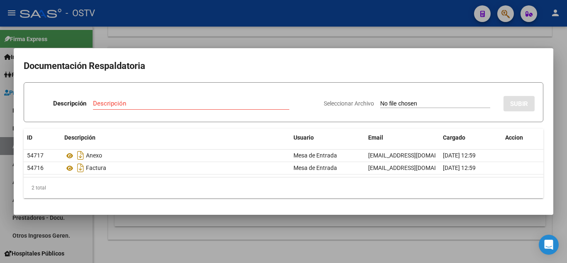
click at [203, 37] on div at bounding box center [283, 131] width 567 height 263
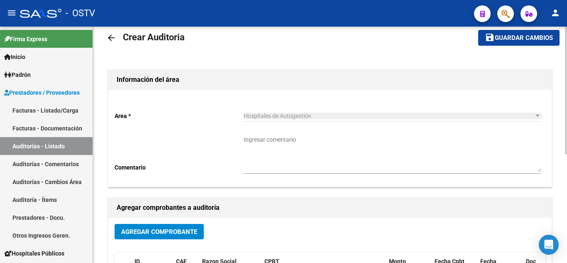
scroll to position [0, 0]
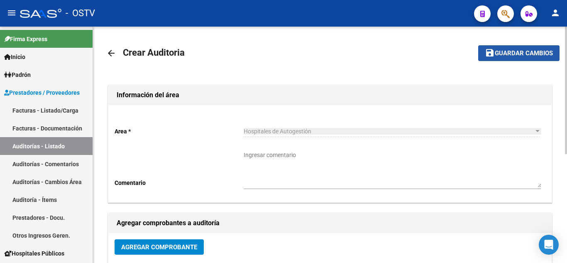
click at [528, 50] on span "Guardar cambios" at bounding box center [523, 53] width 58 height 7
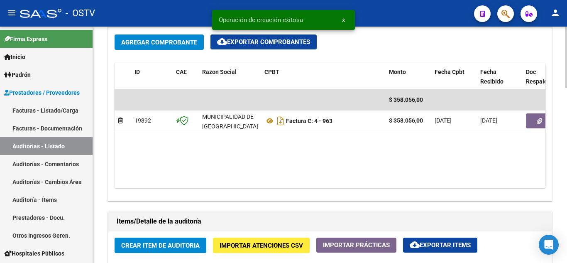
scroll to position [498, 0]
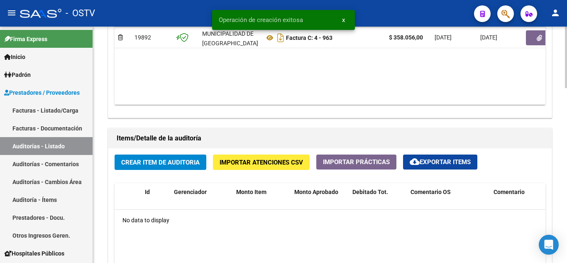
click at [178, 162] on span "Crear Item de Auditoria" at bounding box center [160, 161] width 78 height 7
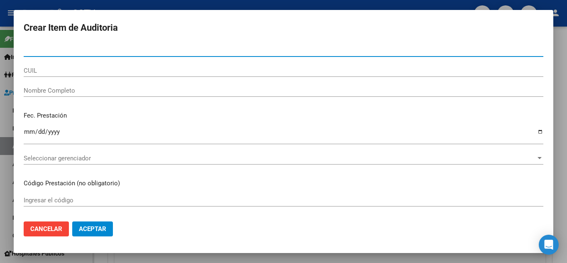
click at [37, 52] on input "Nro Documento" at bounding box center [283, 49] width 519 height 7
paste input "46904436"
type input "46904436"
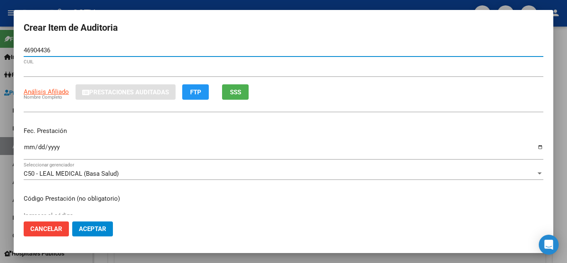
type input "27469044365"
type input "[PERSON_NAME] [PERSON_NAME]"
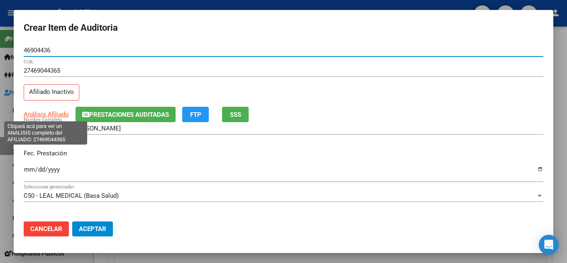
type input "46904436"
click at [34, 112] on span "Análisis Afiliado" at bounding box center [46, 113] width 45 height 7
type textarea "27469044365"
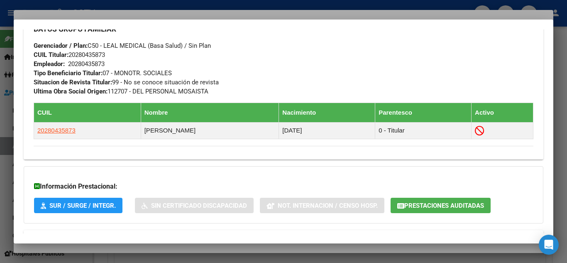
scroll to position [474, 0]
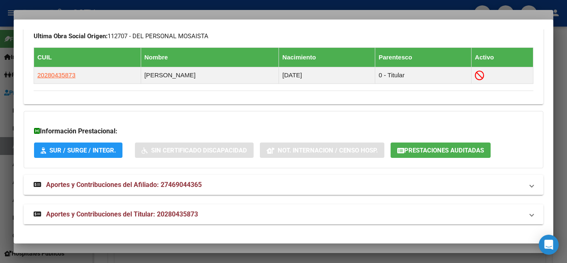
click at [128, 216] on span "Aportes y Contribuciones del Titular: 20280435873" at bounding box center [122, 214] width 152 height 8
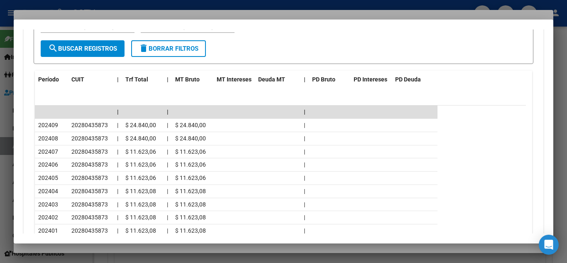
scroll to position [806, 0]
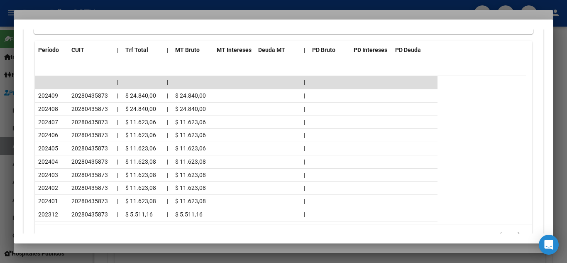
click at [102, 5] on div at bounding box center [283, 131] width 567 height 263
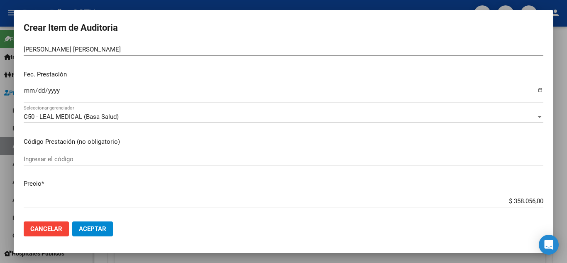
scroll to position [0, 0]
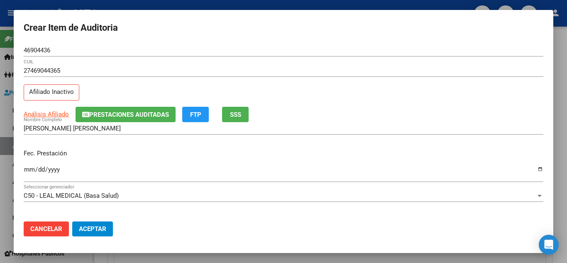
click at [83, 4] on div at bounding box center [283, 131] width 567 height 263
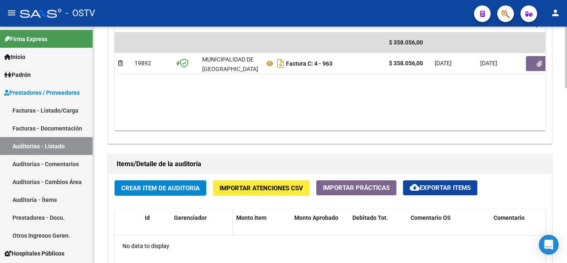
scroll to position [539, 0]
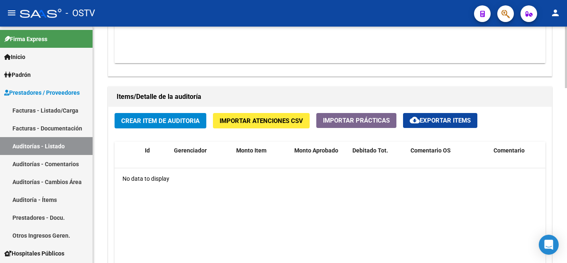
click at [161, 123] on span "Crear Item de Auditoria" at bounding box center [160, 120] width 78 height 7
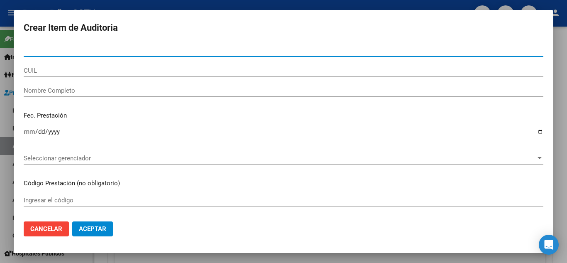
click at [93, 47] on input "Nro Documento" at bounding box center [283, 49] width 519 height 7
paste input "46904436"
type input "46904436"
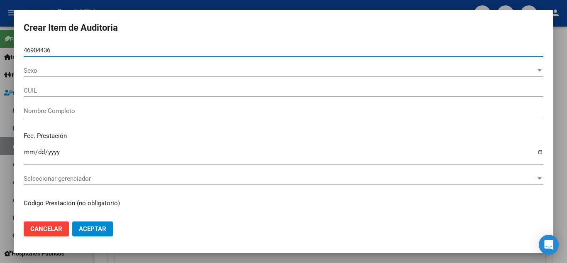
type input "27469044365"
type input "[PERSON_NAME] [PERSON_NAME]"
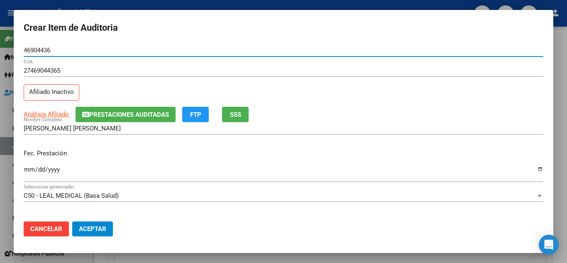
type input "46904436"
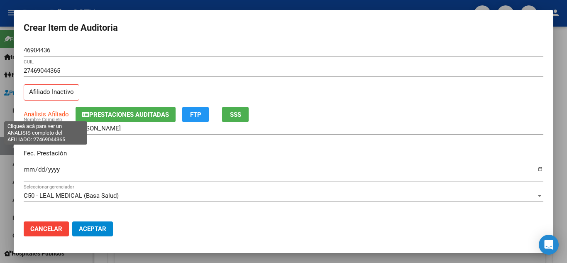
click at [38, 113] on span "Análisis Afiliado" at bounding box center [46, 113] width 45 height 7
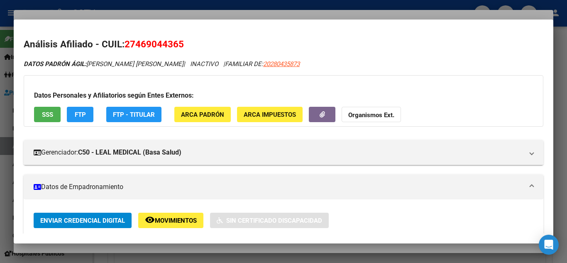
drag, startPoint x: 258, startPoint y: 64, endPoint x: 302, endPoint y: 64, distance: 43.6
click at [302, 64] on div "DATOS PADRÓN ÁGIL: [PERSON_NAME] [PERSON_NAME] | INACTIVO | FAMILIAR DE: 202804…" at bounding box center [283, 64] width 519 height 10
copy span "20280435873"
click at [156, 3] on div at bounding box center [283, 131] width 567 height 263
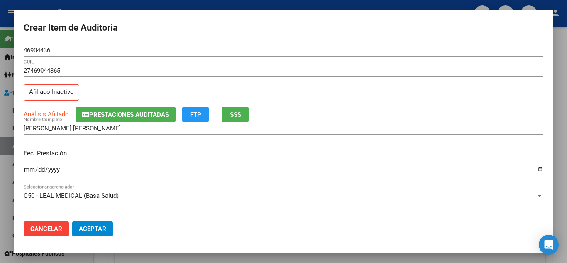
click at [160, 2] on div at bounding box center [283, 131] width 567 height 263
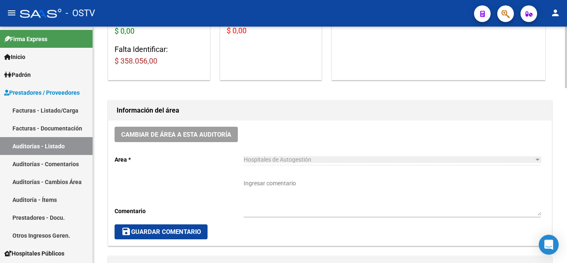
scroll to position [166, 0]
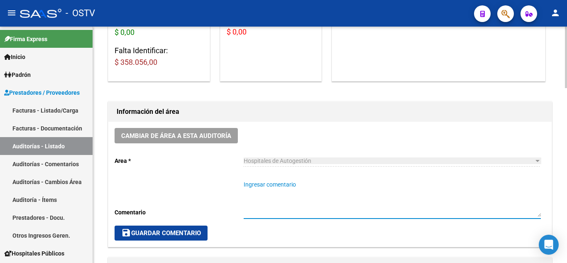
click at [265, 183] on textarea "Ingresar comentario" at bounding box center [391, 198] width 297 height 37
type textarea "EN ANALISIS"
click at [146, 236] on span "save Guardar Comentario" at bounding box center [161, 232] width 80 height 7
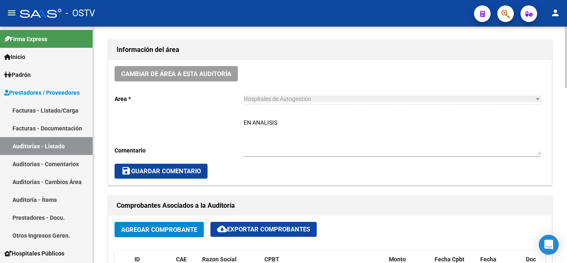
scroll to position [249, 0]
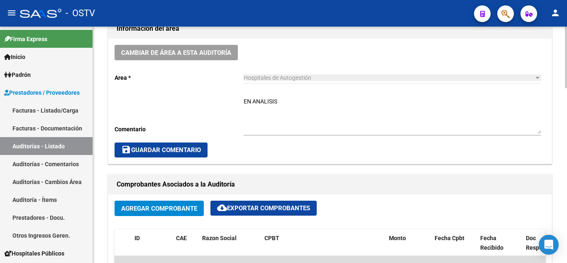
click at [156, 148] on span "save Guardar Comentario" at bounding box center [161, 149] width 80 height 7
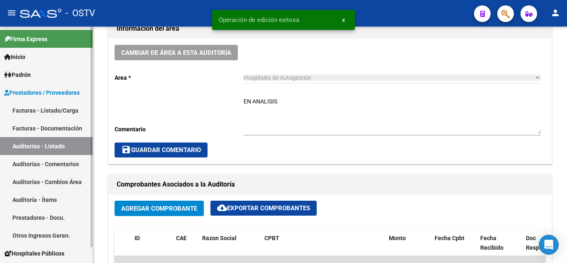
click at [48, 144] on link "Auditorías - Listado" at bounding box center [46, 146] width 93 height 18
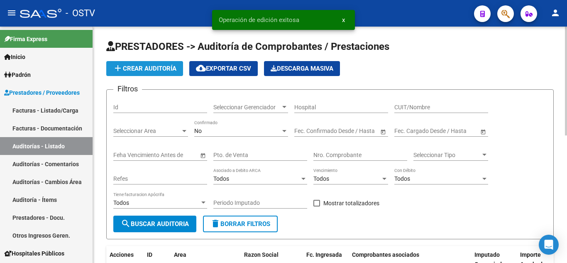
click at [139, 74] on button "add Crear Auditoría" at bounding box center [144, 68] width 77 height 15
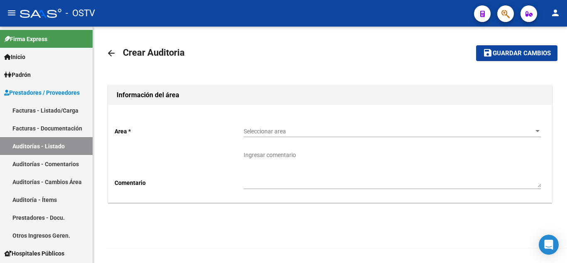
click at [334, 130] on span "Seleccionar area" at bounding box center [388, 131] width 290 height 7
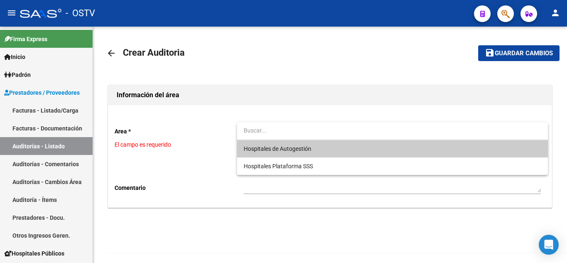
click at [305, 152] on span "Hospitales de Autogestión" at bounding box center [391, 148] width 297 height 17
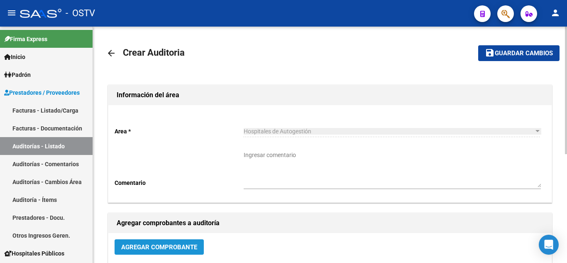
click at [173, 246] on span "Agregar Comprobante" at bounding box center [159, 246] width 76 height 7
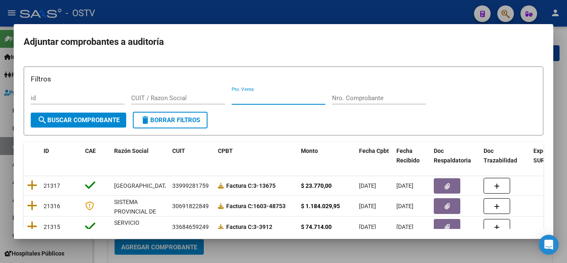
click at [258, 97] on input "Pto. Venta" at bounding box center [278, 97] width 94 height 7
type input "125"
paste input "1255"
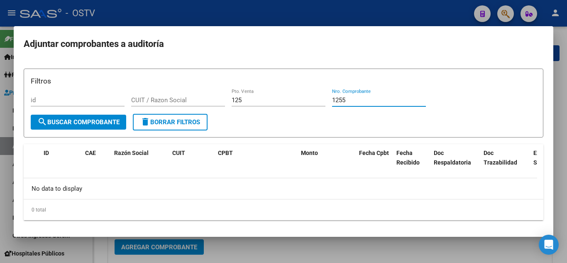
type input "1255"
click at [241, 102] on input "125" at bounding box center [278, 99] width 94 height 7
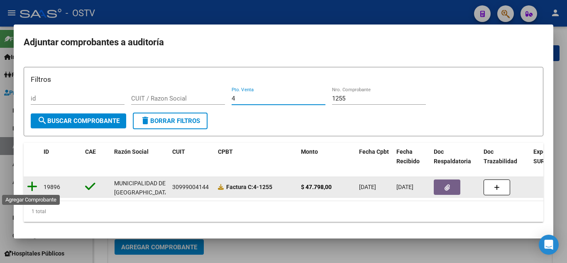
type input "4"
click at [33, 185] on icon at bounding box center [32, 186] width 10 height 12
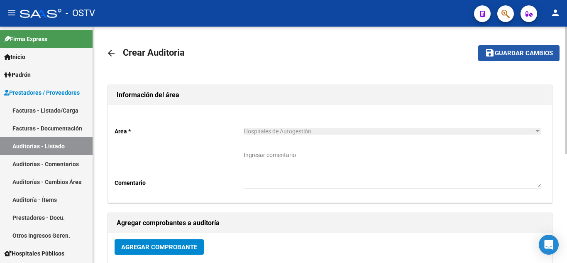
click at [515, 57] on span "Guardar cambios" at bounding box center [523, 53] width 58 height 7
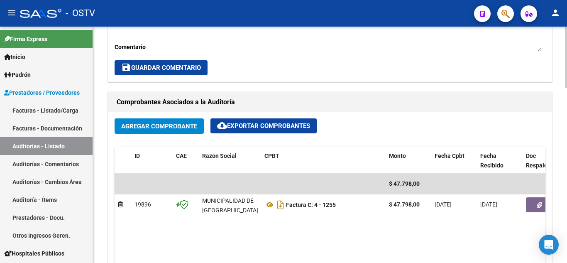
scroll to position [415, 0]
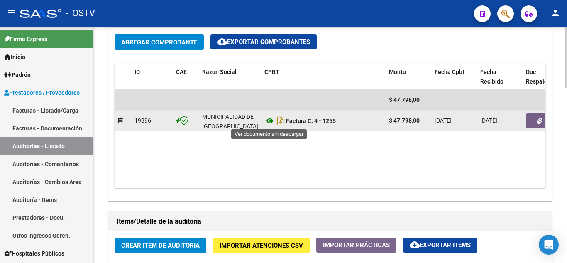
click at [270, 123] on icon at bounding box center [269, 121] width 11 height 10
click at [541, 123] on icon "button" at bounding box center [538, 121] width 5 height 6
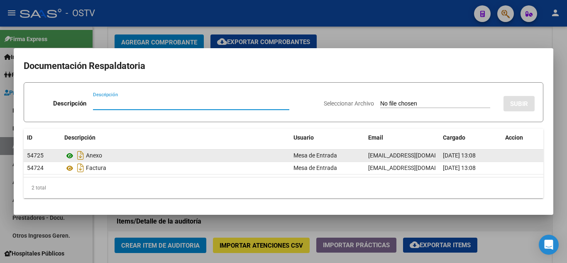
click at [70, 158] on icon at bounding box center [69, 156] width 11 height 10
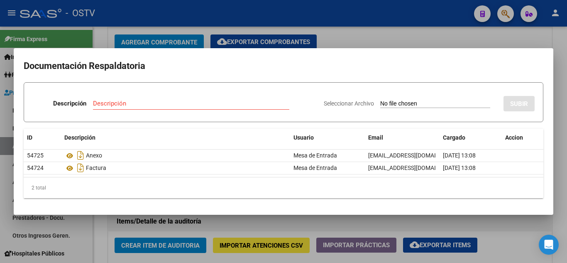
click at [104, 18] on div at bounding box center [283, 131] width 567 height 263
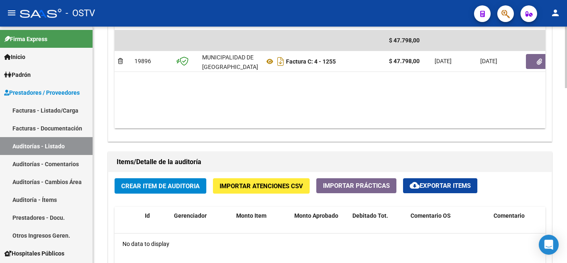
scroll to position [622, 0]
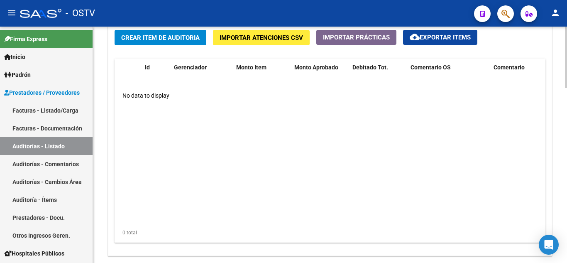
click at [151, 42] on button "Crear Item de Auditoria" at bounding box center [160, 37] width 92 height 15
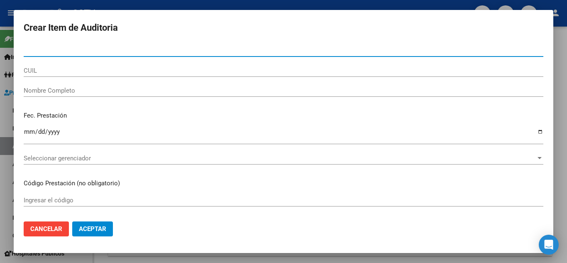
click at [38, 73] on input "CUIL" at bounding box center [283, 70] width 519 height 7
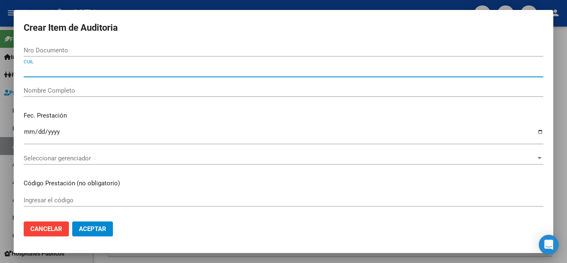
paste input "27369162298"
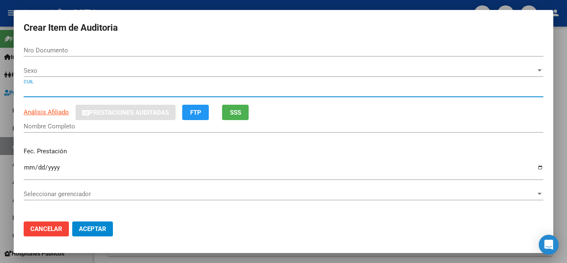
type input "27369162298"
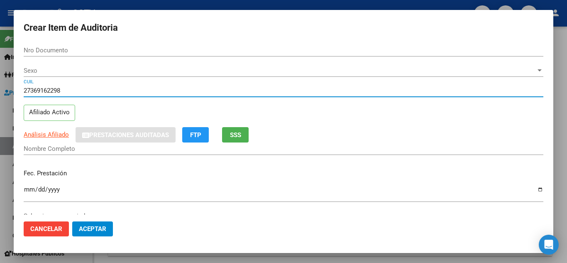
type input "36916229"
type input "[PERSON_NAME]"
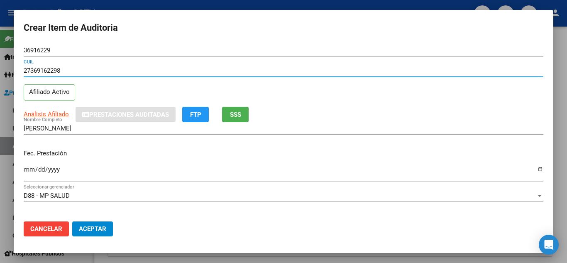
type input "27369162298"
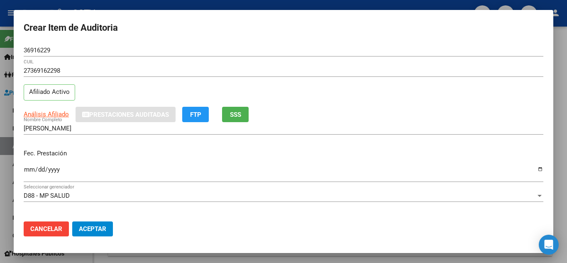
click at [28, 166] on div "Ingresar la fecha" at bounding box center [283, 173] width 519 height 18
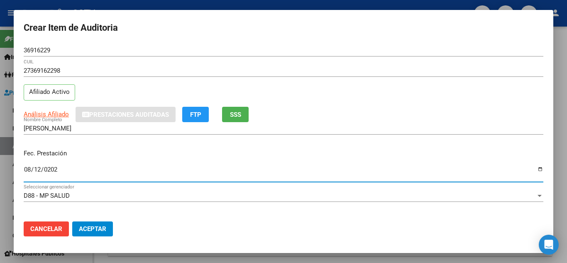
type input "[DATE]"
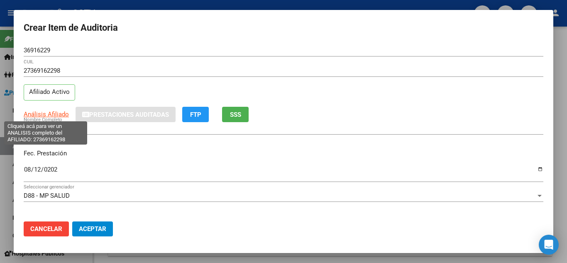
click at [53, 114] on span "Análisis Afiliado" at bounding box center [46, 113] width 45 height 7
type textarea "27369162298"
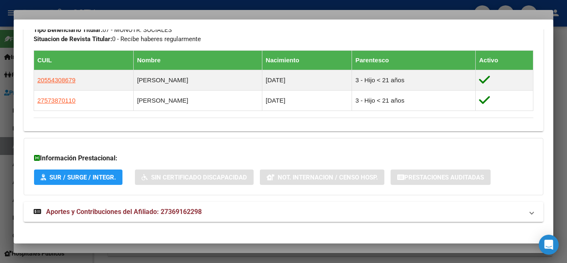
scroll to position [460, 0]
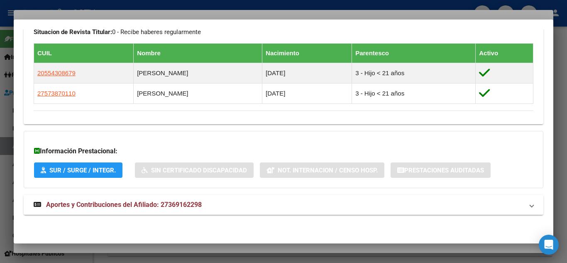
click at [73, 201] on span "Aportes y Contribuciones del Afiliado: 27369162298" at bounding box center [124, 204] width 156 height 8
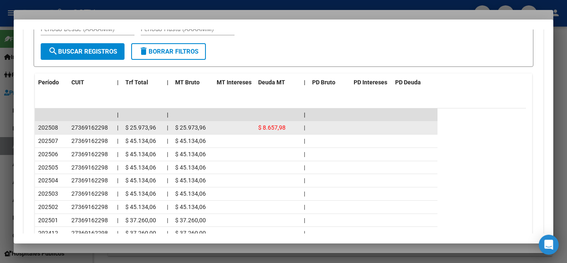
scroll to position [833, 0]
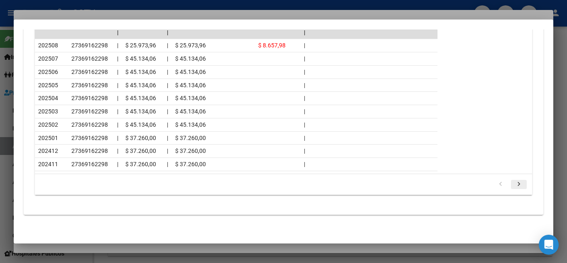
click at [513, 182] on icon "go to next page" at bounding box center [518, 185] width 11 height 10
click at [98, 3] on div at bounding box center [283, 131] width 567 height 263
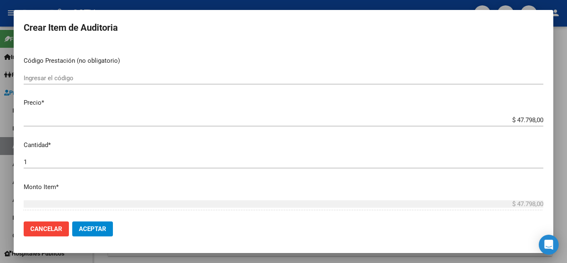
scroll to position [166, 0]
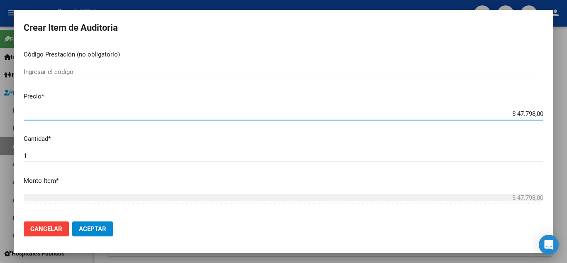
click at [498, 110] on input "$ 47.798,00" at bounding box center [283, 113] width 519 height 7
click at [499, 110] on input "$ 47.798,00" at bounding box center [283, 113] width 519 height 7
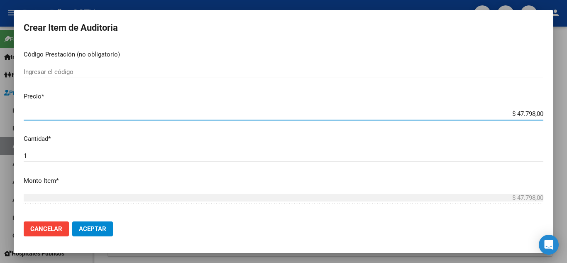
paste input "3.381"
type input "$ 3.381,00"
click at [99, 115] on input "$ 3.381,00" at bounding box center [283, 113] width 519 height 7
type input "$ 3.381,00"
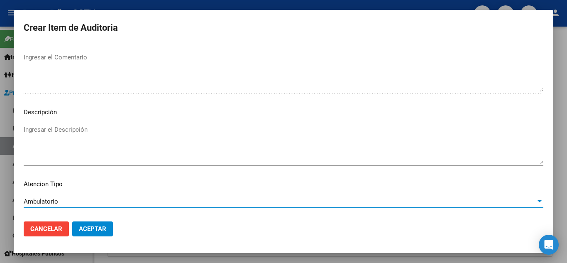
scroll to position [577, 0]
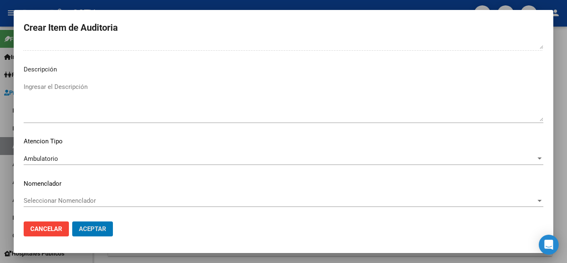
click at [72, 221] on button "Aceptar" at bounding box center [92, 228] width 41 height 15
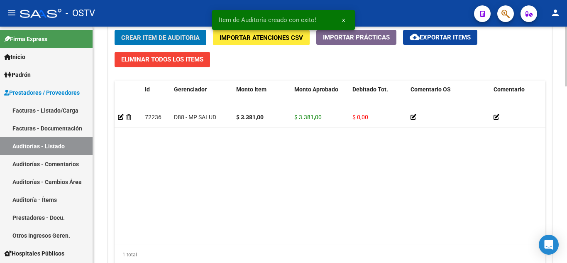
scroll to position [623, 0]
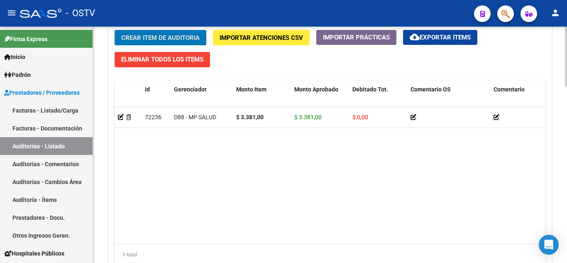
click at [149, 37] on span "Crear Item de Auditoria" at bounding box center [160, 37] width 78 height 7
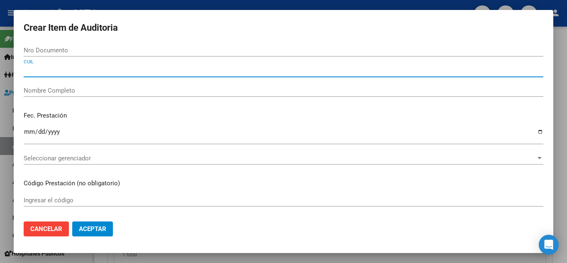
click at [41, 68] on input "CUIL" at bounding box center [283, 70] width 519 height 7
paste input "27370237943"
type input "27370237943"
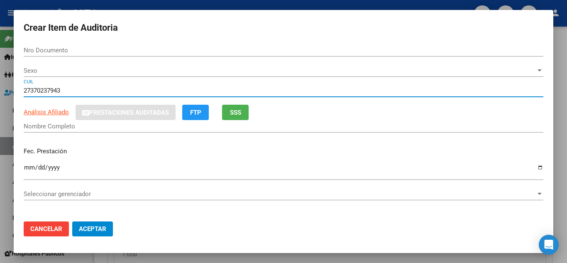
type input "37023794"
type input "[PERSON_NAME]"
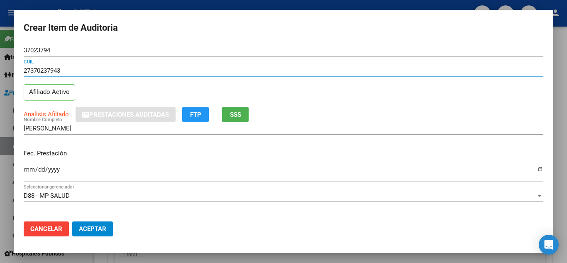
type input "27370237943"
click at [32, 169] on input "Ingresar la fecha" at bounding box center [283, 172] width 519 height 13
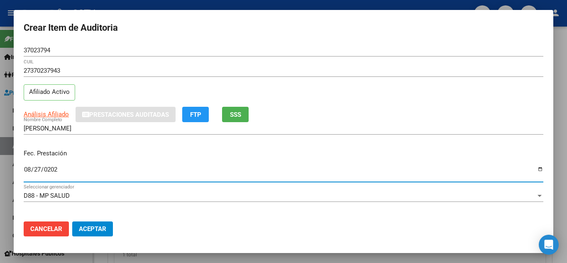
type input "[DATE]"
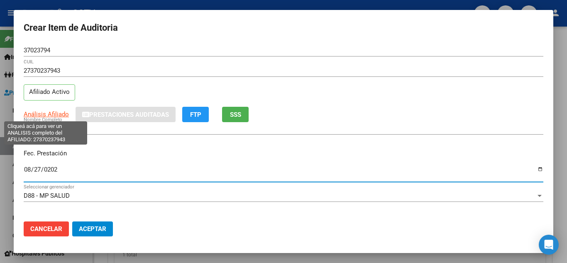
click at [39, 115] on span "Análisis Afiliado" at bounding box center [46, 113] width 45 height 7
type textarea "27370237943"
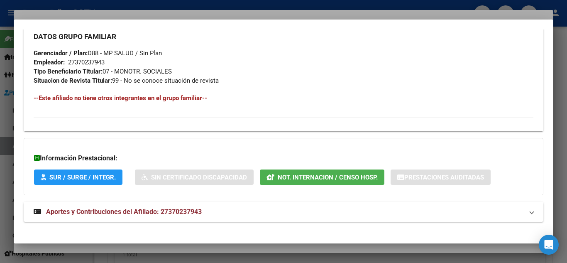
scroll to position [419, 0]
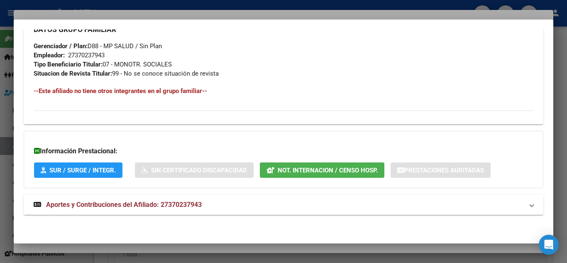
click at [97, 203] on span "Aportes y Contribuciones del Afiliado: 27370237943" at bounding box center [124, 204] width 156 height 8
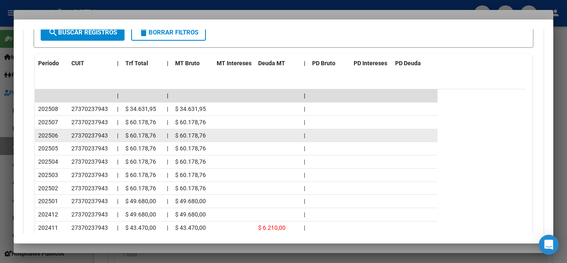
scroll to position [791, 0]
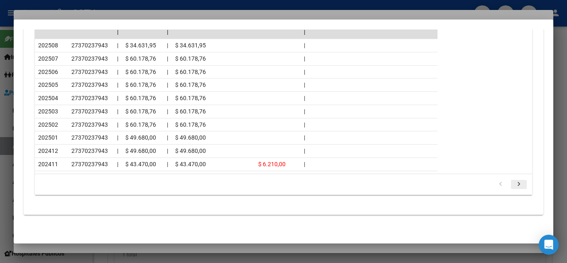
click at [513, 184] on icon "go to next page" at bounding box center [518, 185] width 11 height 10
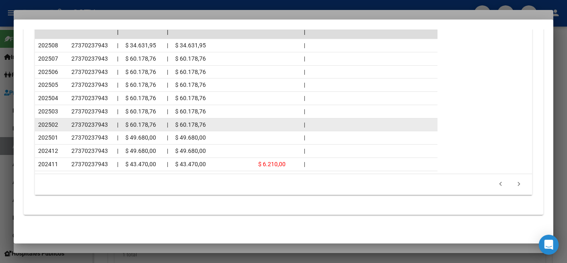
scroll to position [765, 0]
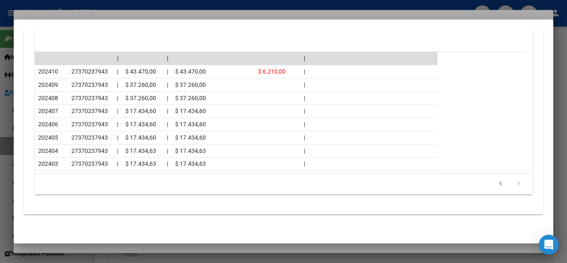
click at [125, 4] on div at bounding box center [283, 131] width 567 height 263
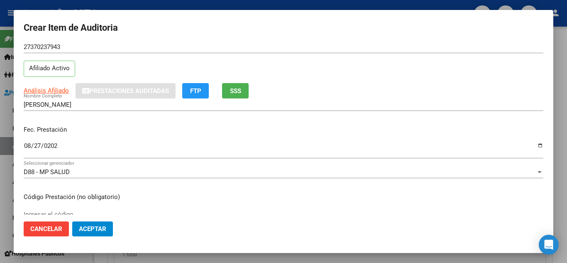
scroll to position [124, 0]
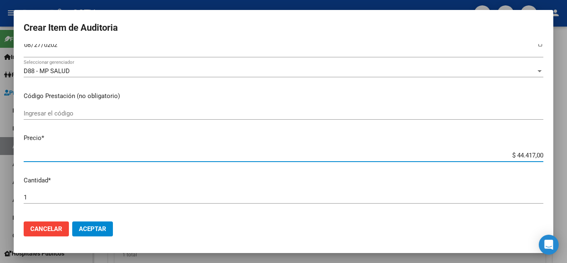
click at [506, 156] on input "$ 44.417,00" at bounding box center [283, 154] width 519 height 7
paste input "6.301"
type input "$ 6.301,00"
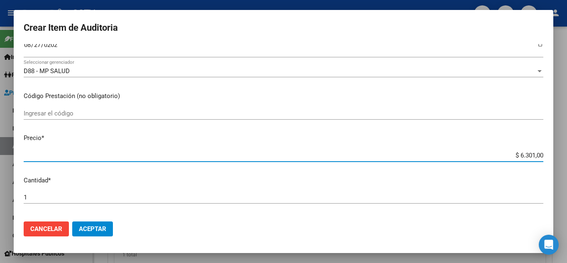
type input "$ 6.301,00"
click at [126, 159] on div "$ 6.301,00 Ingresar el precio" at bounding box center [283, 155] width 519 height 12
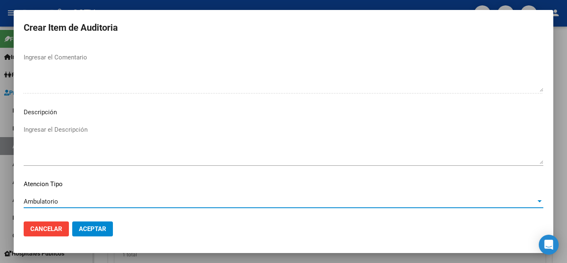
scroll to position [577, 0]
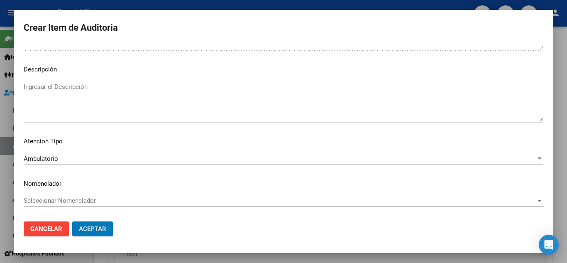
click at [72, 221] on button "Aceptar" at bounding box center [92, 228] width 41 height 15
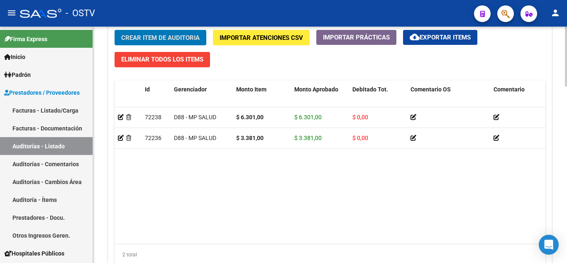
click at [154, 39] on span "Crear Item de Auditoria" at bounding box center [160, 37] width 78 height 7
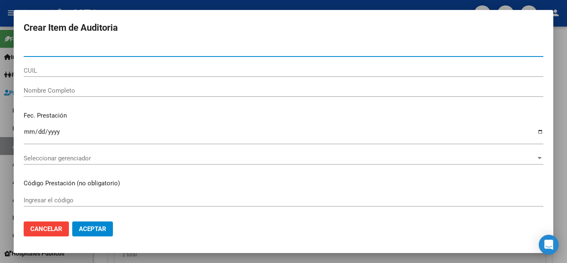
paste input "27370237943"
type input "27370237943"
click at [49, 51] on input "27370237943" at bounding box center [283, 49] width 519 height 7
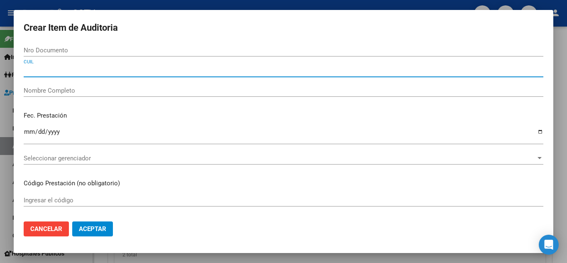
click at [49, 70] on input "CUIL" at bounding box center [283, 70] width 519 height 7
paste input "27370237943"
type input "27370237943"
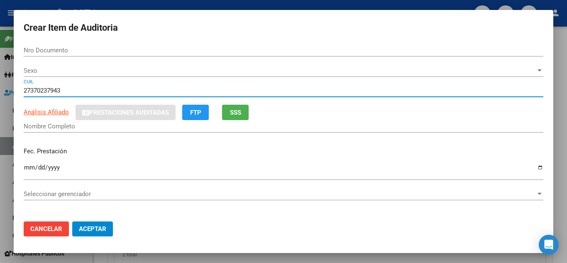
type input "37023794"
type input "[PERSON_NAME]"
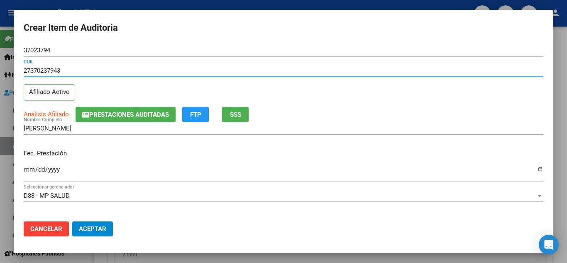
type input "27370237943"
click at [29, 169] on input "Ingresar la fecha" at bounding box center [283, 172] width 519 height 13
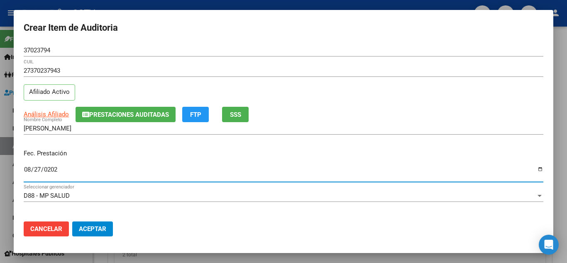
type input "[DATE]"
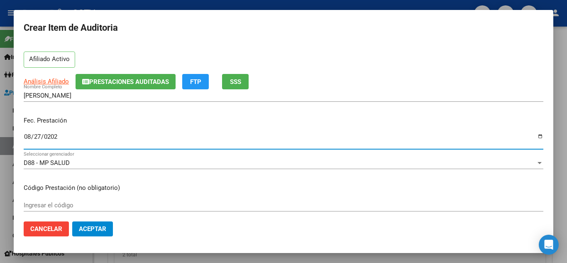
scroll to position [83, 0]
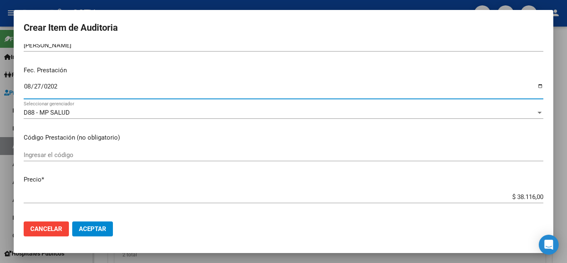
click at [153, 111] on div "D88 - MP SALUD" at bounding box center [280, 112] width 512 height 7
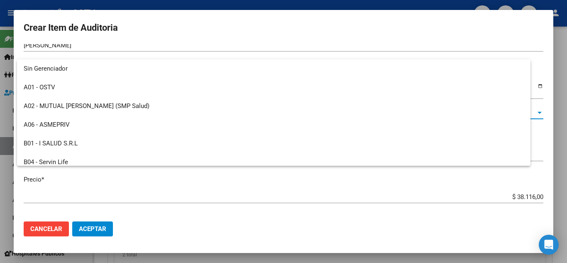
scroll to position [442, 0]
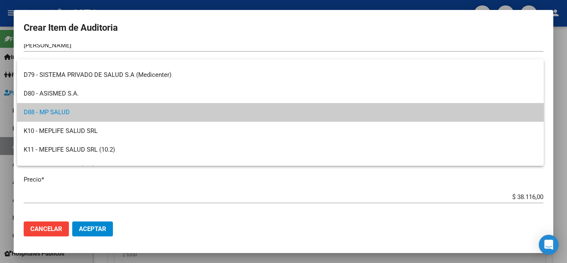
click at [507, 198] on div at bounding box center [283, 131] width 567 height 263
click at [507, 197] on input "$ 38.116,00" at bounding box center [283, 196] width 519 height 7
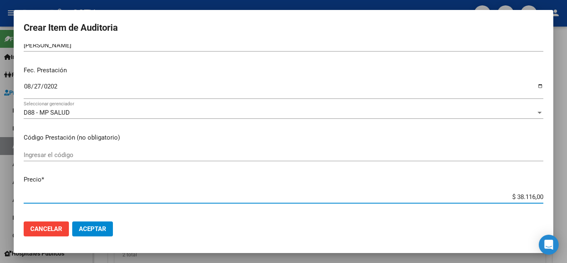
click at [507, 197] on input "$ 38.116,00" at bounding box center [283, 196] width 519 height 7
paste input "6.00"
type input "$ 6.006,00"
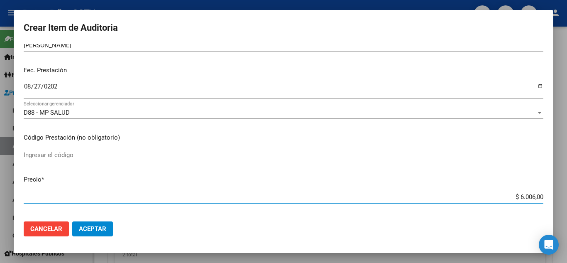
type input "$ 6.006,00"
click at [162, 192] on div "$ 6.006,00 Ingresar el precio" at bounding box center [283, 196] width 519 height 12
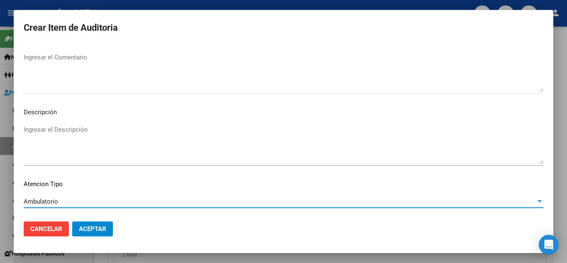
scroll to position [577, 0]
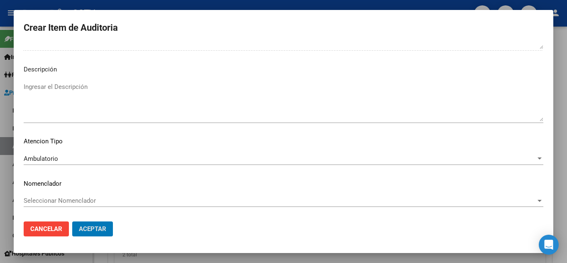
click at [72, 221] on button "Aceptar" at bounding box center [92, 228] width 41 height 15
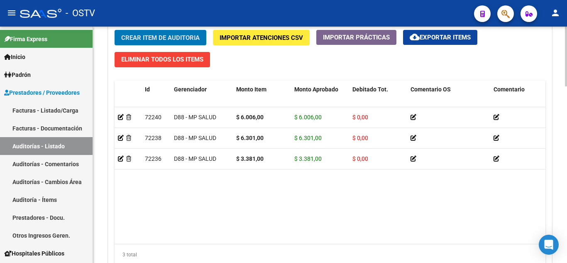
click at [151, 36] on span "Crear Item de Auditoria" at bounding box center [160, 37] width 78 height 7
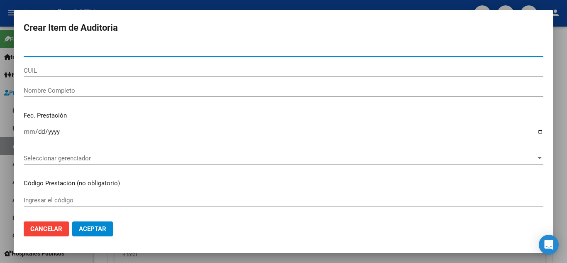
click at [44, 54] on div "Nro Documento" at bounding box center [283, 50] width 519 height 12
paste input "34021020"
type input "34021020"
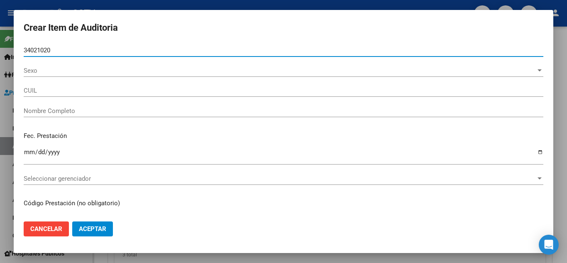
type input "23340210204"
type input "[PERSON_NAME]"
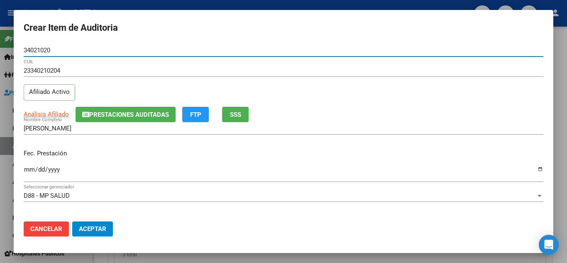
type input "34021020"
click at [29, 168] on input "Ingresar la fecha" at bounding box center [283, 172] width 519 height 13
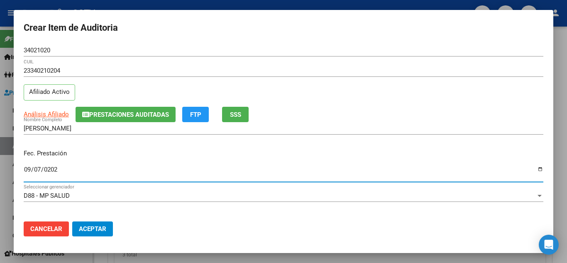
type input "[DATE]"
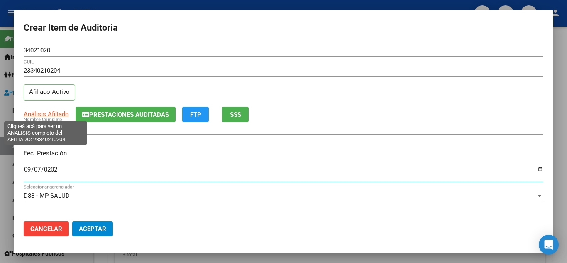
click at [51, 115] on span "Análisis Afiliado" at bounding box center [46, 113] width 45 height 7
type textarea "23340210204"
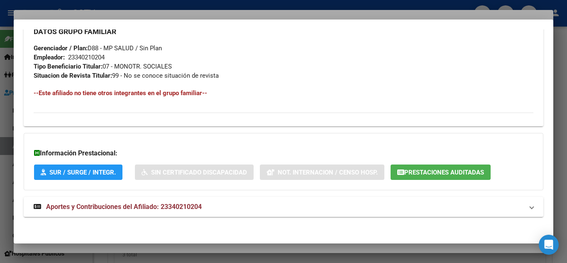
scroll to position [409, 0]
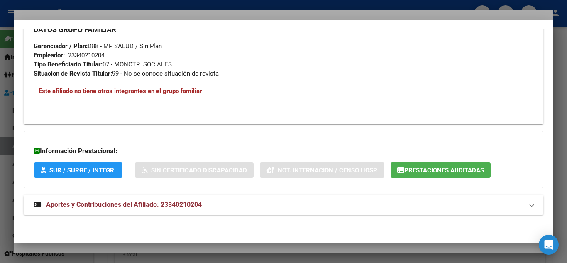
click at [107, 204] on span "Aportes y Contribuciones del Afiliado: 23340210204" at bounding box center [124, 204] width 156 height 8
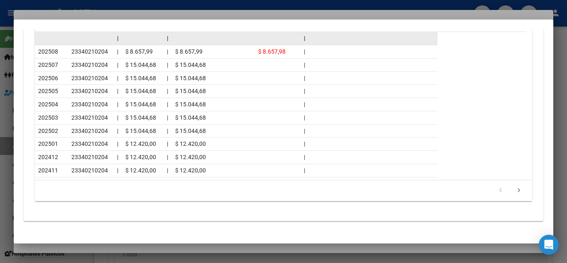
scroll to position [782, 0]
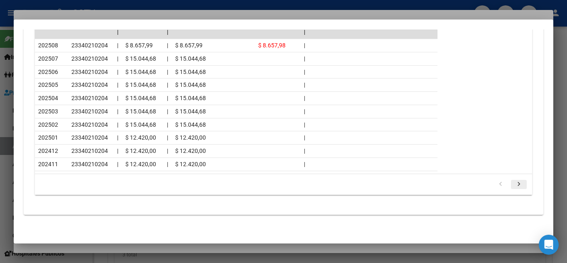
click at [513, 182] on icon "go to next page" at bounding box center [518, 185] width 11 height 10
click at [138, 6] on div at bounding box center [283, 131] width 567 height 263
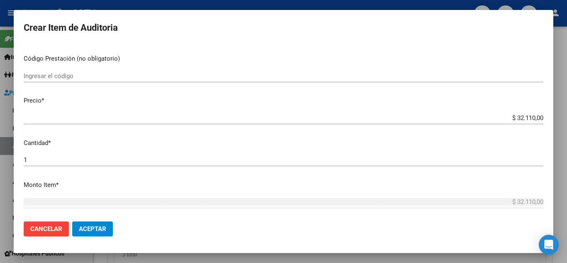
scroll to position [166, 0]
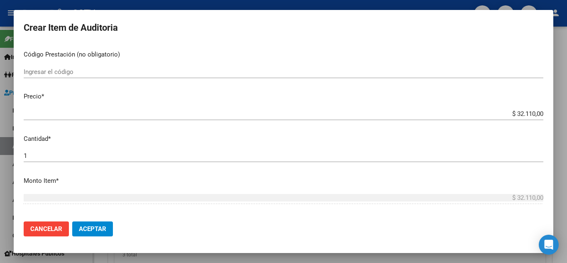
click at [512, 110] on input "$ 32.110,00" at bounding box center [283, 113] width 519 height 7
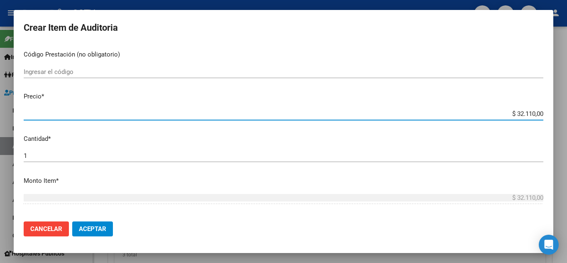
click at [512, 110] on input "$ 32.110,00" at bounding box center [283, 113] width 519 height 7
paste input "1.00"
type input "$ 1.000,00"
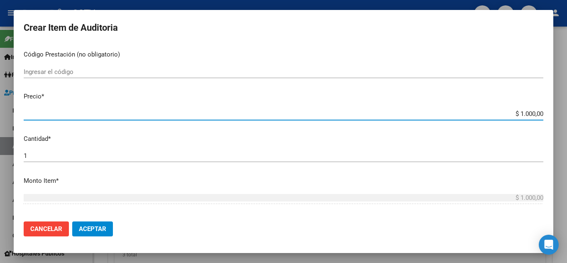
type input "$ 1.000,00"
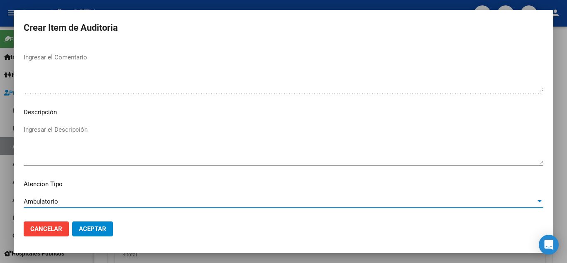
scroll to position [577, 0]
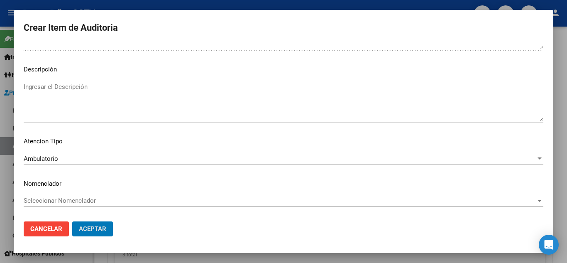
click at [72, 221] on button "Aceptar" at bounding box center [92, 228] width 41 height 15
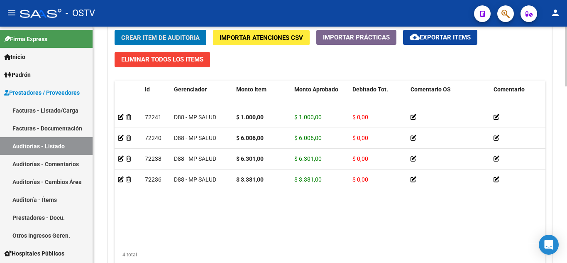
click at [142, 38] on span "Crear Item de Auditoria" at bounding box center [160, 37] width 78 height 7
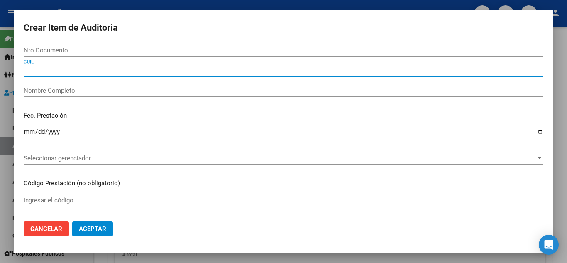
click at [48, 71] on input "CUIL" at bounding box center [283, 70] width 519 height 7
paste input "30891832"
type input "30891832"
click at [51, 71] on input "30891832" at bounding box center [283, 70] width 519 height 7
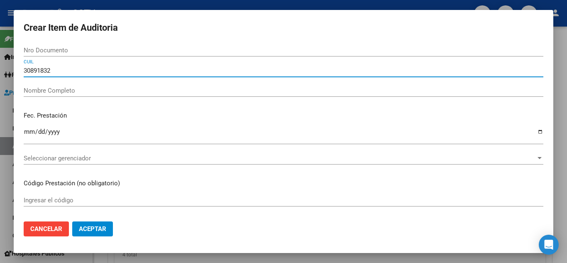
click at [51, 71] on input "30891832" at bounding box center [283, 70] width 519 height 7
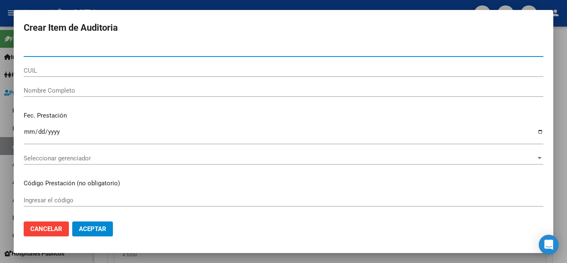
click at [43, 51] on input "Nro Documento" at bounding box center [283, 49] width 519 height 7
paste input "27308918322"
click at [73, 51] on input "27308918322" at bounding box center [283, 49] width 519 height 7
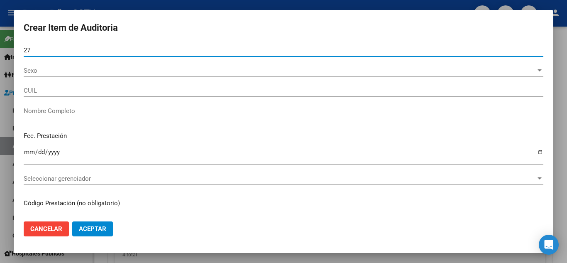
type input "2"
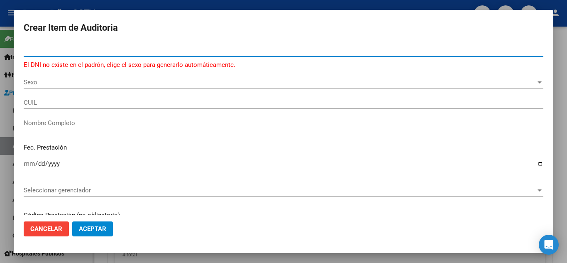
click at [49, 53] on input "Nro Documento" at bounding box center [283, 49] width 519 height 7
paste input "30891832"
type input "30891832"
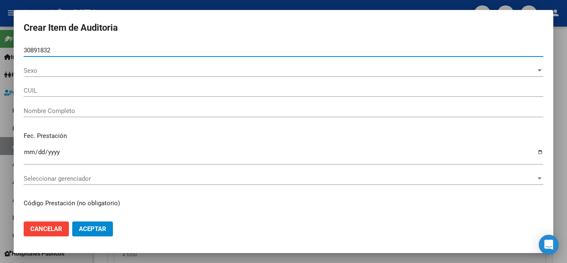
type input "27308918322"
type input "[PERSON_NAME] [PERSON_NAME]"
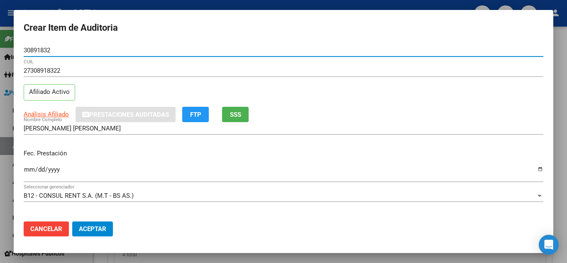
type input "30891832"
click at [27, 171] on input "Ingresar la fecha" at bounding box center [283, 172] width 519 height 13
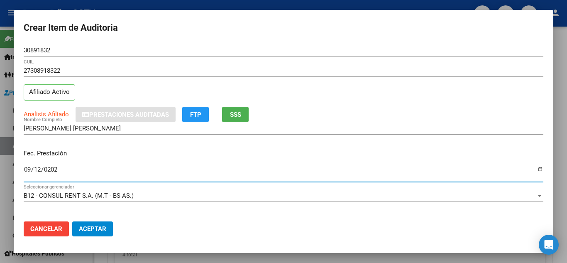
type input "[DATE]"
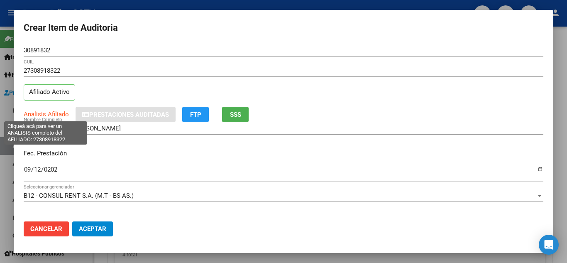
click at [36, 115] on span "Análisis Afiliado" at bounding box center [46, 113] width 45 height 7
type textarea "27308918322"
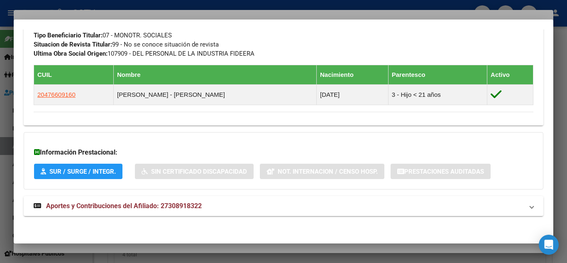
scroll to position [440, 0]
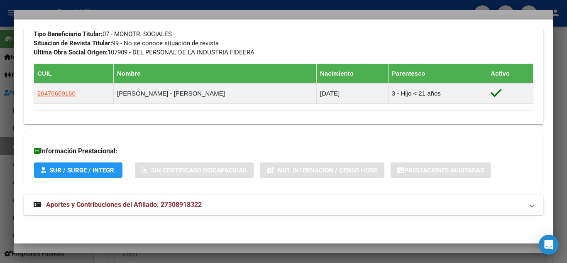
click at [166, 208] on strong "Aportes y Contribuciones del Afiliado: 27308918322" at bounding box center [118, 205] width 168 height 10
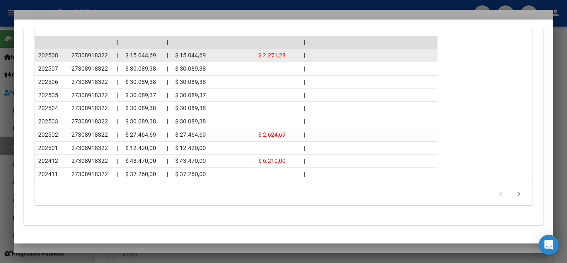
scroll to position [812, 0]
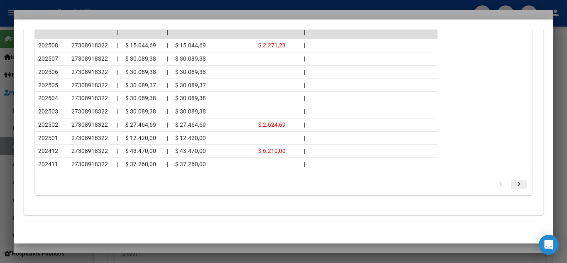
click at [516, 183] on icon "go to next page" at bounding box center [518, 185] width 11 height 10
click at [172, 4] on div at bounding box center [283, 131] width 567 height 263
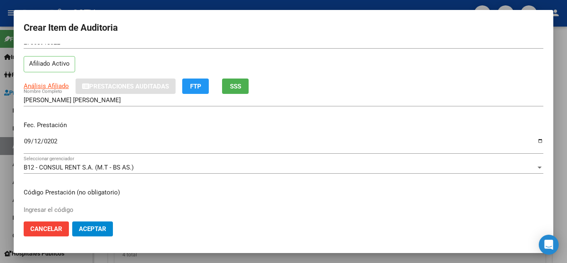
scroll to position [83, 0]
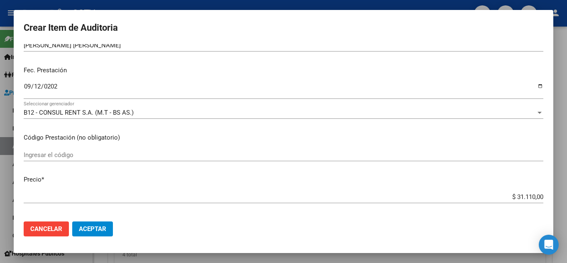
click at [504, 195] on input "$ 31.110,00" at bounding box center [283, 196] width 519 height 7
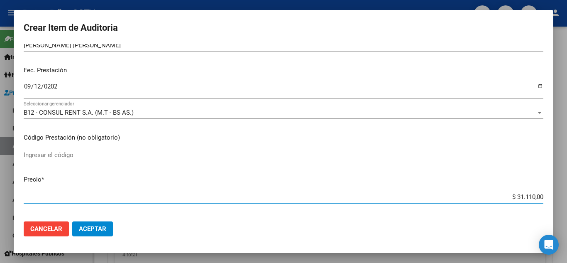
click at [504, 195] on input "$ 31.110,00" at bounding box center [283, 196] width 519 height 7
paste input "6.411"
type input "$ 6.411,00"
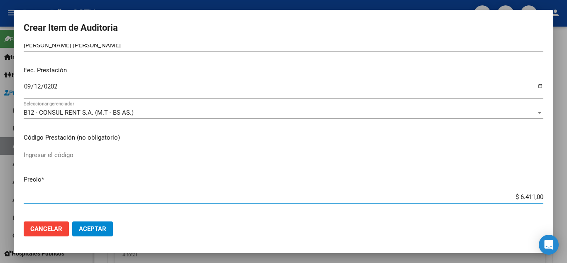
type input "$ 6.411,00"
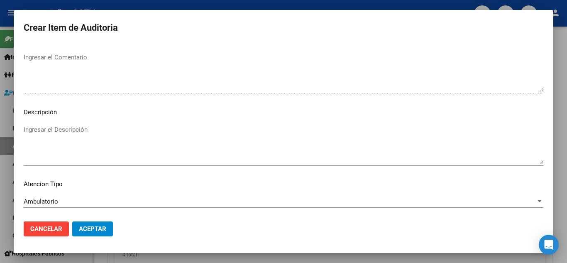
scroll to position [577, 0]
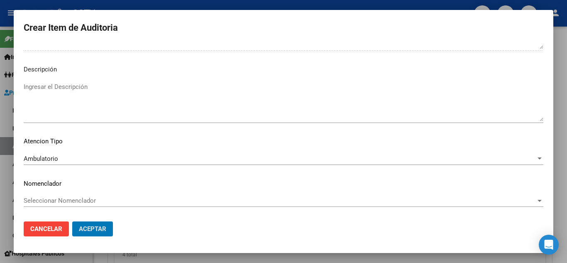
click at [72, 221] on button "Aceptar" at bounding box center [92, 228] width 41 height 15
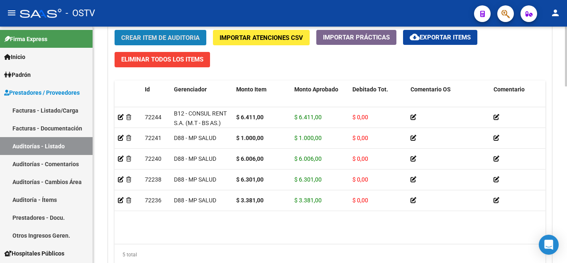
click at [156, 30] on button "Crear Item de Auditoria" at bounding box center [160, 37] width 92 height 15
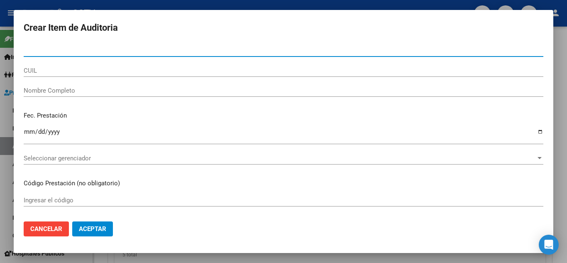
click at [37, 71] on input "CUIL" at bounding box center [283, 70] width 519 height 7
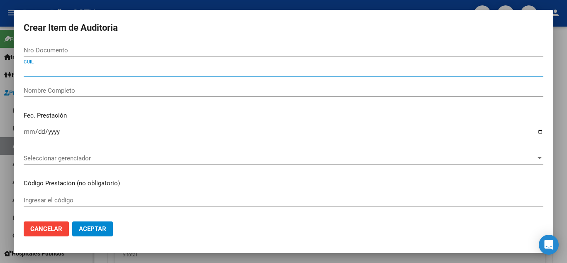
paste input "20184223385"
type input "20184223385"
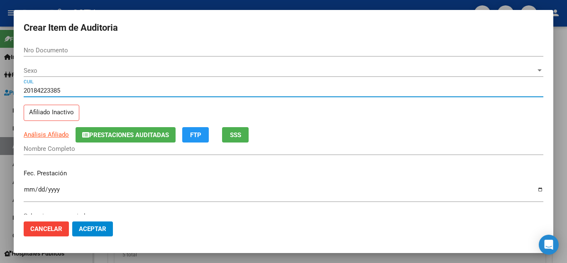
type input "18422338"
type input "[PERSON_NAME]"
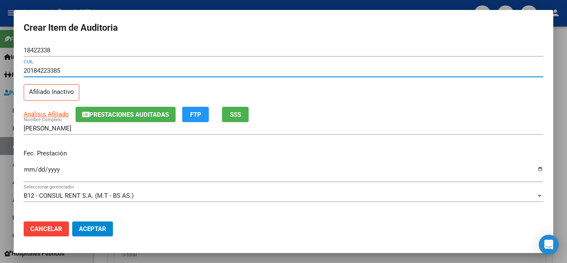
type input "20184223385"
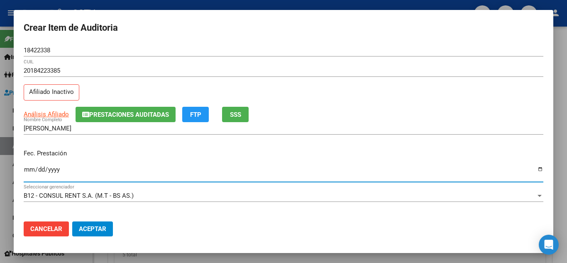
click at [28, 168] on input "Ingresar la fecha" at bounding box center [283, 172] width 519 height 13
type input "[DATE]"
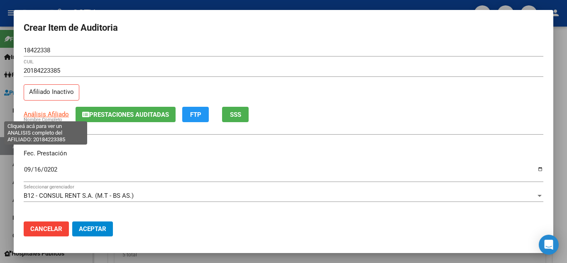
click at [41, 114] on span "Análisis Afiliado" at bounding box center [46, 113] width 45 height 7
type textarea "20184223385"
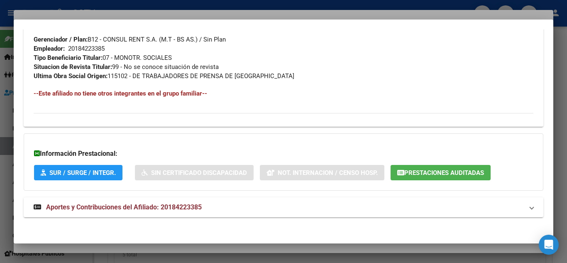
scroll to position [419, 0]
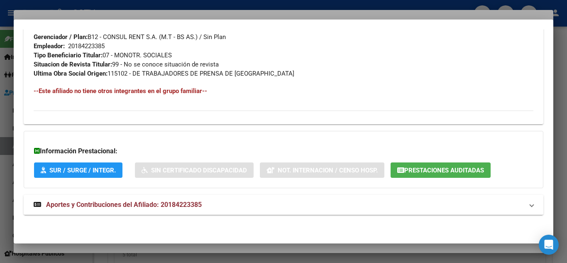
click at [127, 202] on span "Aportes y Contribuciones del Afiliado: 20184223385" at bounding box center [124, 204] width 156 height 8
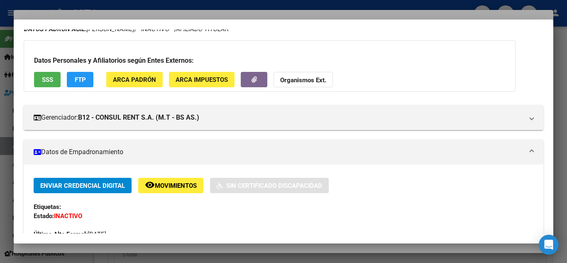
scroll to position [0, 0]
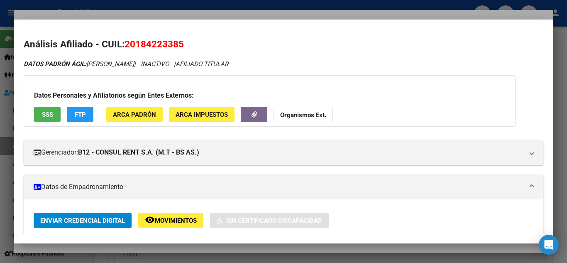
click at [168, 5] on div at bounding box center [283, 131] width 567 height 263
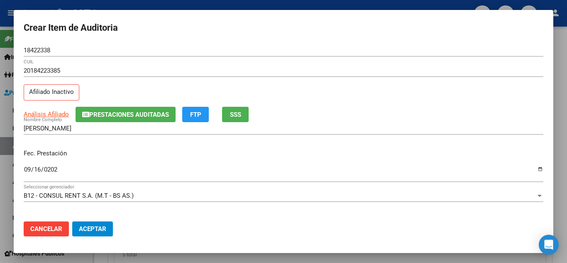
click at [48, 231] on span "Cancelar" at bounding box center [46, 228] width 32 height 7
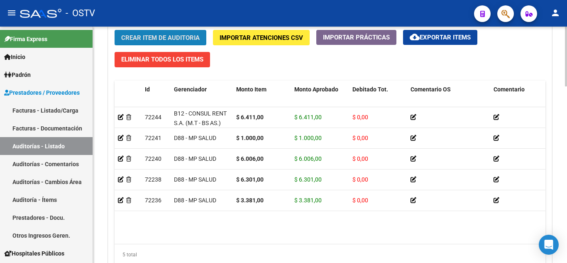
click at [153, 36] on span "Crear Item de Auditoria" at bounding box center [160, 37] width 78 height 7
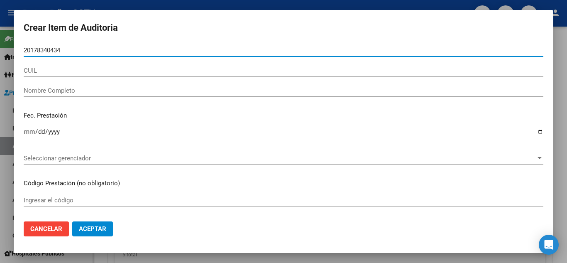
type input "20178340434"
click at [45, 228] on span "Cancelar" at bounding box center [46, 228] width 32 height 7
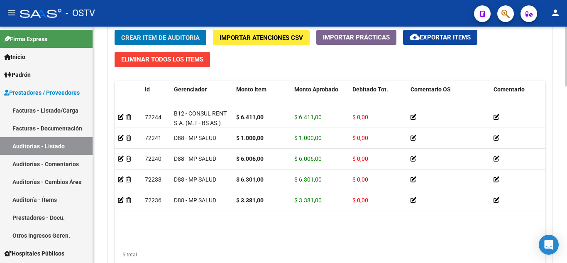
click at [146, 36] on span "Crear Item de Auditoria" at bounding box center [160, 37] width 78 height 7
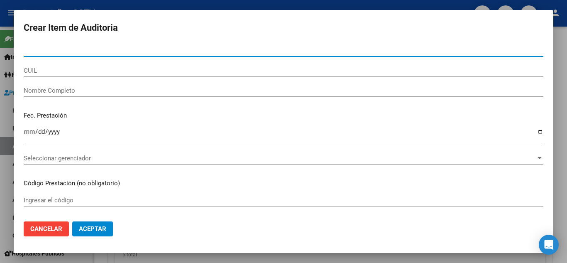
click at [60, 51] on input "Nro Documento" at bounding box center [283, 49] width 519 height 7
paste input "17834043"
type input "17834043"
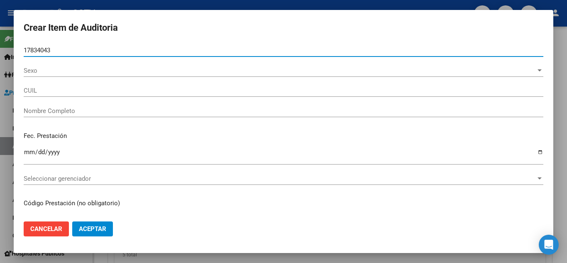
type input "20178340434"
type input "[PERSON_NAME]"
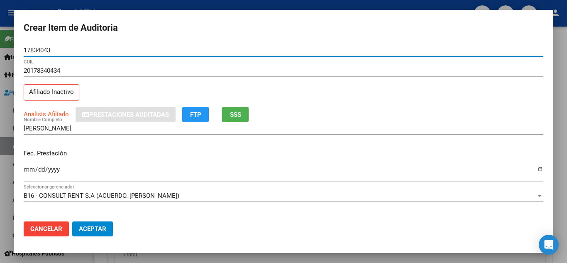
type input "17834043"
click at [27, 168] on input "Ingresar la fecha" at bounding box center [283, 172] width 519 height 13
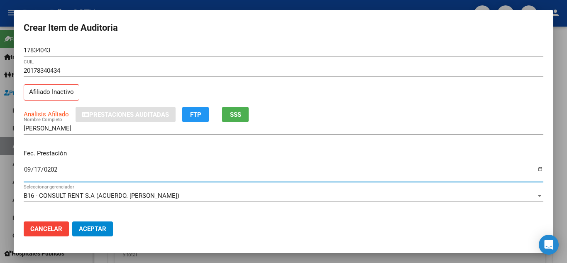
type input "[DATE]"
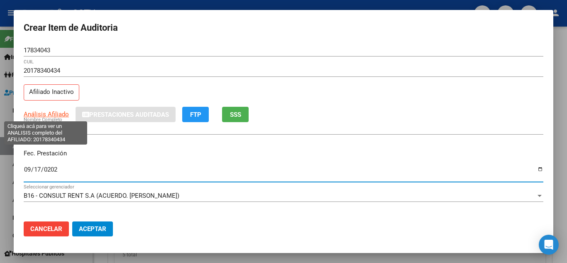
click at [52, 112] on span "Análisis Afiliado" at bounding box center [46, 113] width 45 height 7
type textarea "20178340434"
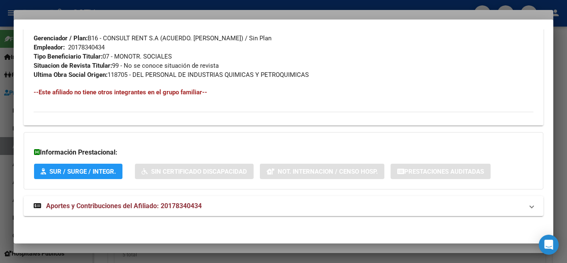
scroll to position [437, 0]
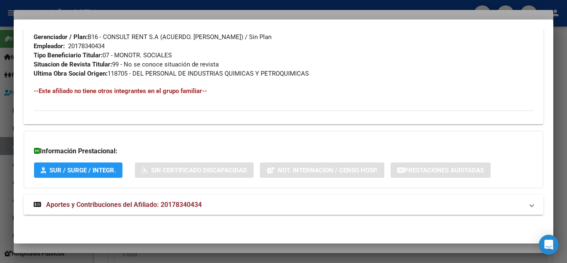
click at [136, 203] on span "Aportes y Contribuciones del Afiliado: 20178340434" at bounding box center [124, 204] width 156 height 8
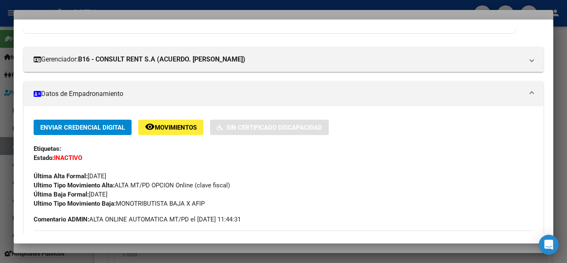
scroll to position [0, 0]
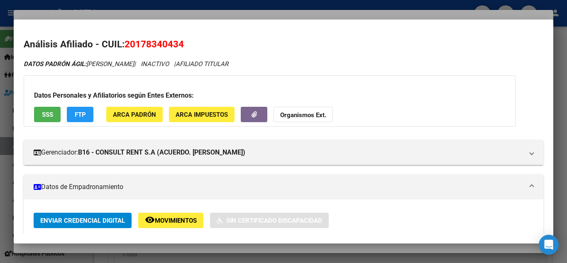
drag, startPoint x: 89, startPoint y: 63, endPoint x: 159, endPoint y: 63, distance: 70.5
click at [159, 63] on icon "DATOS PADRÓN ÁGIL: [PERSON_NAME] | INACTIVO | AFILIADO TITULAR" at bounding box center [126, 63] width 205 height 7
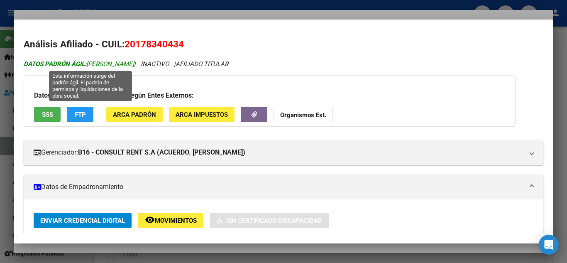
copy icon "[PERSON_NAME]"
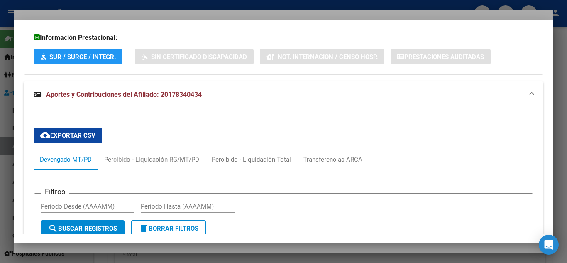
scroll to position [549, 0]
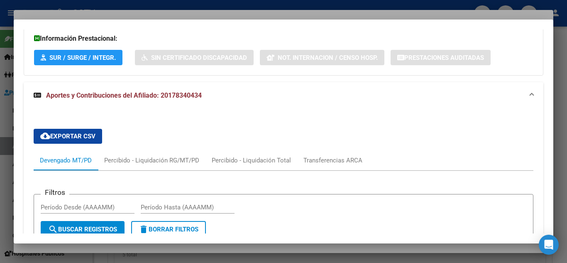
click at [110, 5] on div at bounding box center [283, 131] width 567 height 263
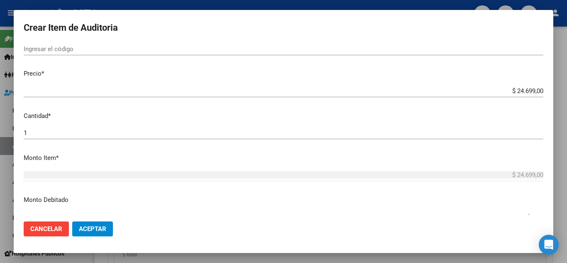
scroll to position [207, 0]
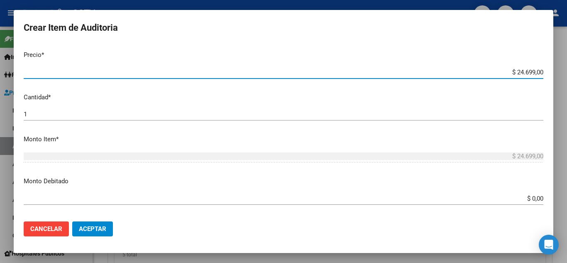
click at [505, 69] on input "$ 24.699,00" at bounding box center [283, 71] width 519 height 7
paste input "6.411"
type input "$ 6.411,00"
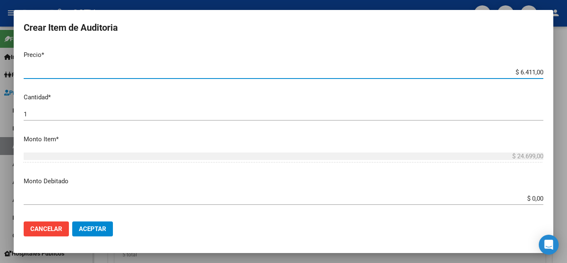
type input "$ 6.411,00"
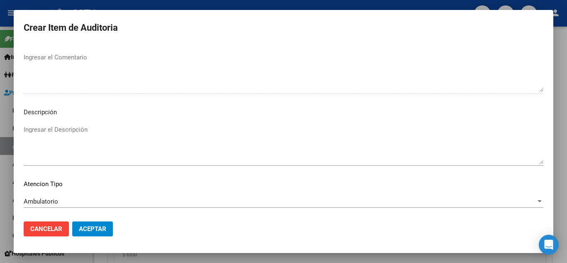
scroll to position [577, 0]
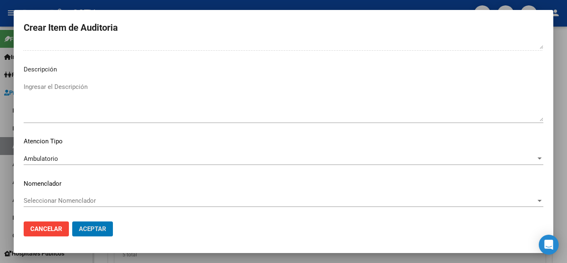
click at [72, 221] on button "Aceptar" at bounding box center [92, 228] width 41 height 15
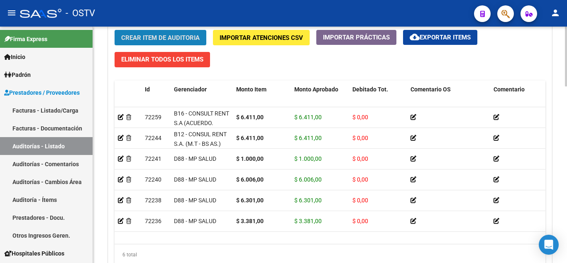
click at [148, 37] on span "Crear Item de Auditoria" at bounding box center [160, 37] width 78 height 7
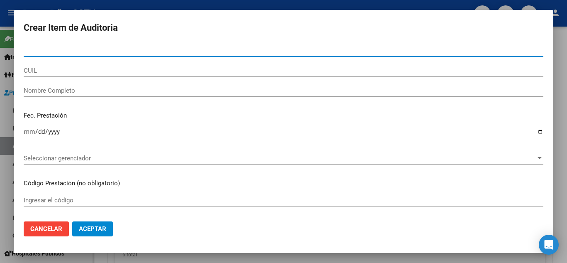
click at [42, 71] on input "CUIL" at bounding box center [283, 70] width 519 height 7
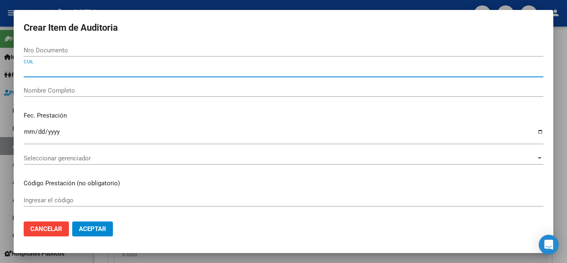
paste input "27259184383"
type input "27259184383"
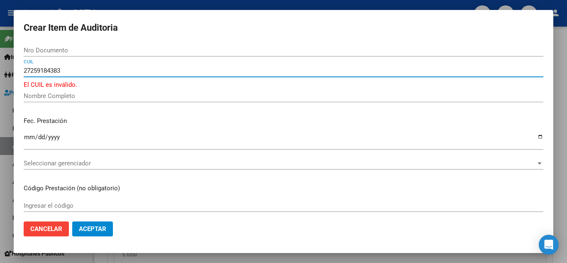
drag, startPoint x: 65, startPoint y: 72, endPoint x: 22, endPoint y: 72, distance: 42.7
click at [22, 72] on mat-dialog-content "Nro Documento 27259184383 CUIL El CUIL es inválido. Nombre Completo Fec. Presta…" at bounding box center [283, 129] width 539 height 170
click at [45, 222] on button "Cancelar" at bounding box center [46, 228] width 45 height 15
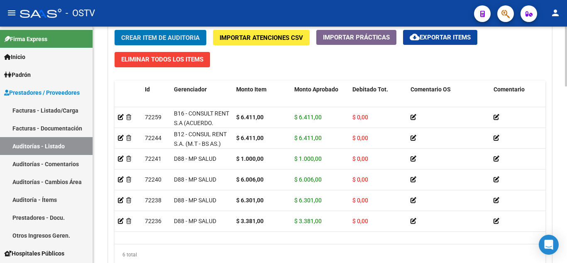
click at [126, 39] on span "Crear Item de Auditoria" at bounding box center [160, 37] width 78 height 7
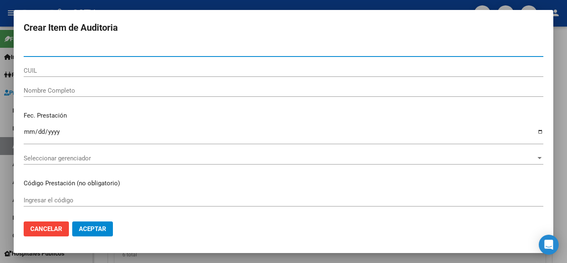
paste input "26918438"
type input "26918438"
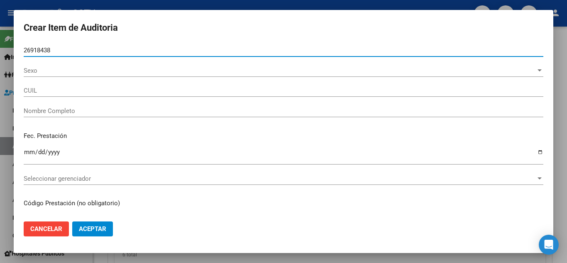
type input "27269184383"
type input "[PERSON_NAME] [PERSON_NAME]"
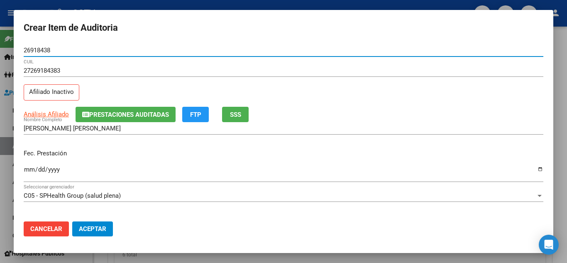
type input "26918438"
click at [29, 172] on input "Ingresar la fecha" at bounding box center [283, 172] width 519 height 13
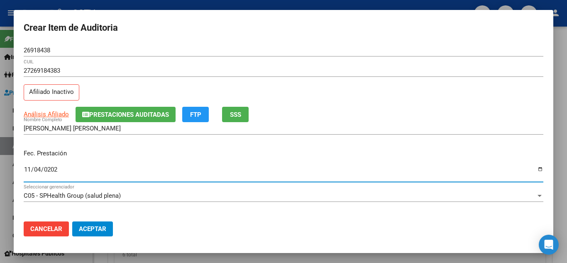
type input "[DATE]"
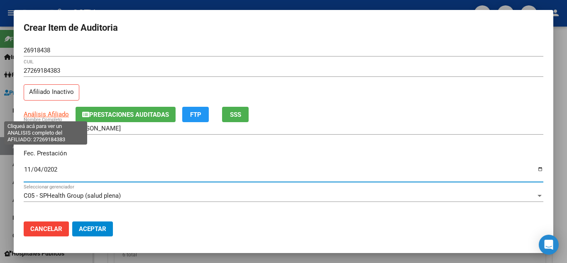
click at [38, 112] on span "Análisis Afiliado" at bounding box center [46, 113] width 45 height 7
type textarea "27269184383"
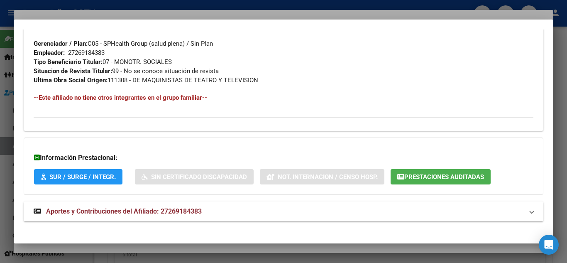
scroll to position [437, 0]
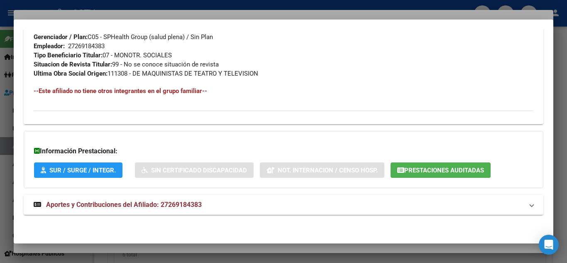
click at [136, 204] on span "Aportes y Contribuciones del Afiliado: 27269184383" at bounding box center [124, 204] width 156 height 8
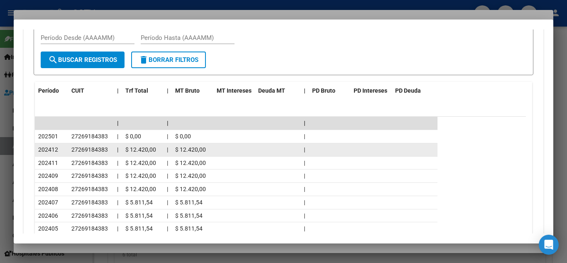
scroll to position [769, 0]
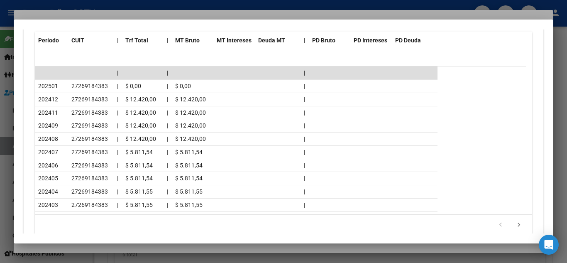
click at [110, 7] on div at bounding box center [283, 131] width 567 height 263
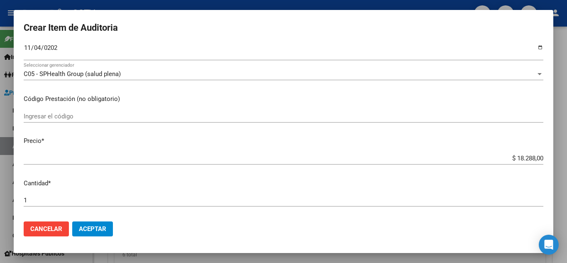
scroll to position [124, 0]
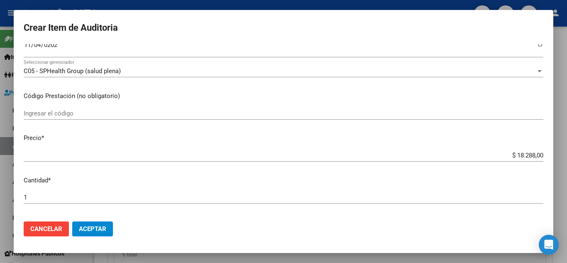
click at [505, 158] on input "$ 18.288,00" at bounding box center [283, 154] width 519 height 7
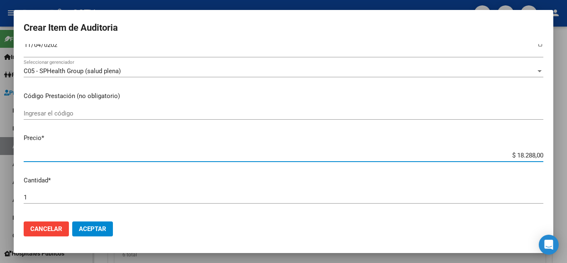
click at [505, 158] on input "$ 18.288,00" at bounding box center [283, 154] width 519 height 7
paste input "1.526,"
type input "$ 1.152,60"
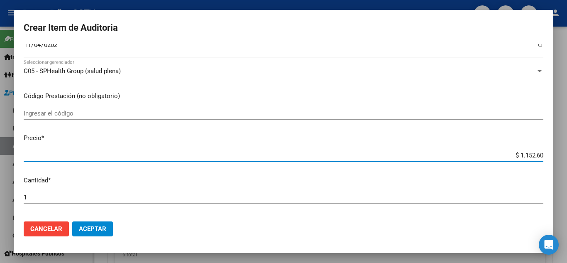
click at [511, 154] on input "$ 1.152,60" at bounding box center [283, 154] width 519 height 7
paste input "1.526,0"
type input "$ 11.526,00"
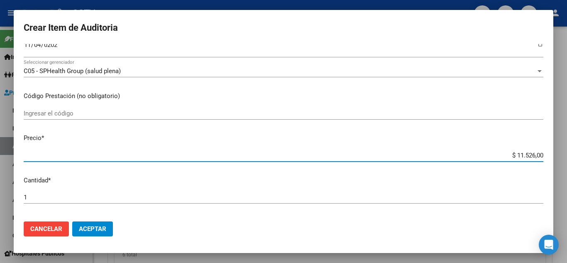
type input "$ 11.526,00"
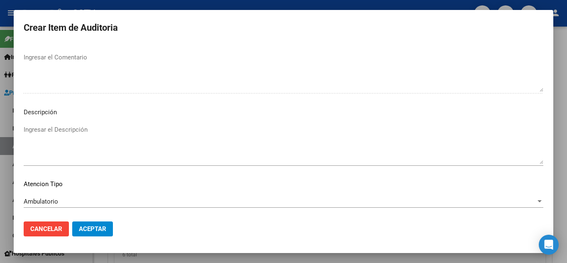
scroll to position [577, 0]
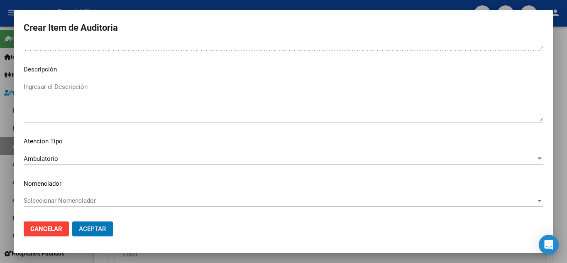
click at [72, 221] on button "Aceptar" at bounding box center [92, 228] width 41 height 15
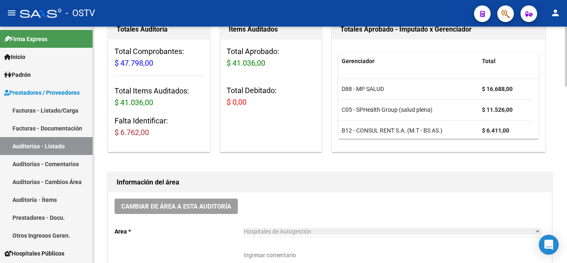
scroll to position [249, 0]
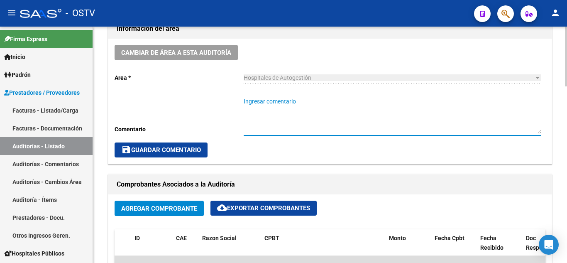
click at [266, 105] on textarea "Ingresar comentario" at bounding box center [391, 115] width 297 height 37
type textarea "e"
type textarea "EN ANALISIS"
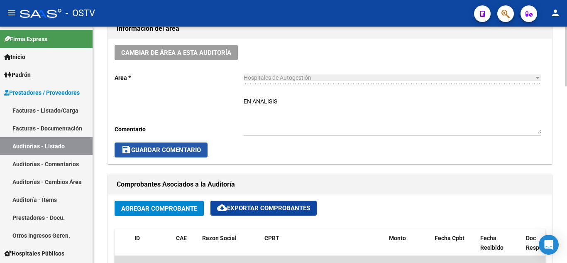
click at [148, 149] on span "save Guardar Comentario" at bounding box center [161, 149] width 80 height 7
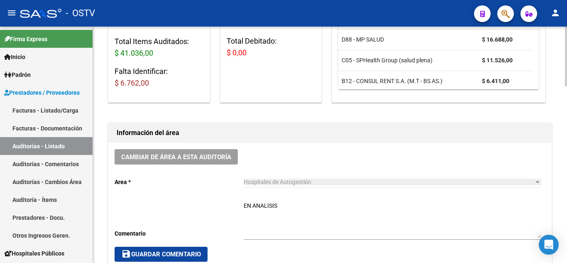
scroll to position [83, 0]
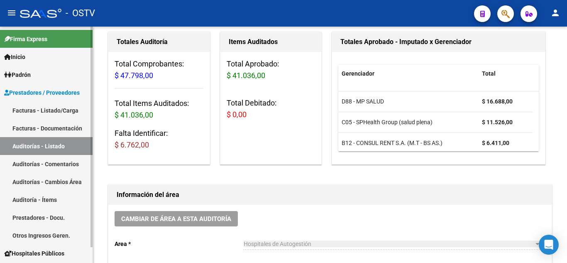
click at [37, 145] on link "Auditorías - Listado" at bounding box center [46, 146] width 93 height 18
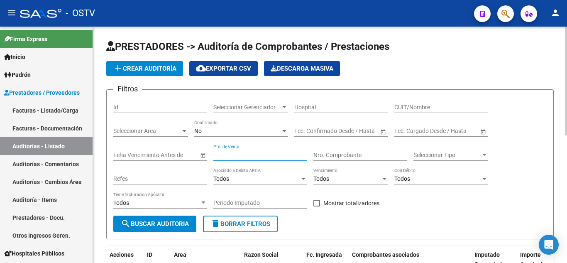
click at [241, 157] on input "Pto. de Venta" at bounding box center [260, 154] width 94 height 7
type input "9"
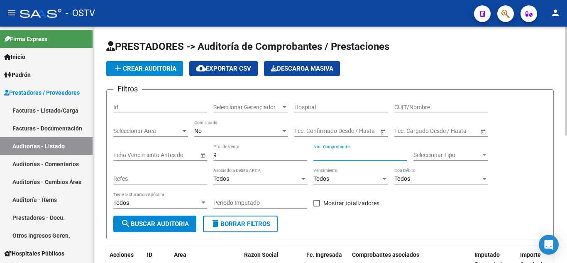
paste input "133"
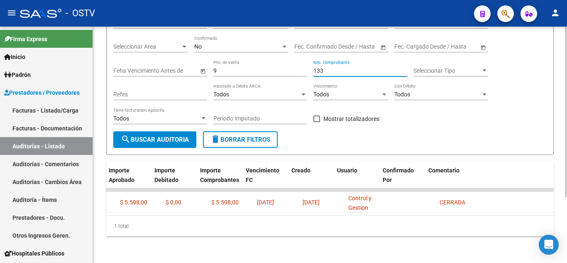
scroll to position [0, 411]
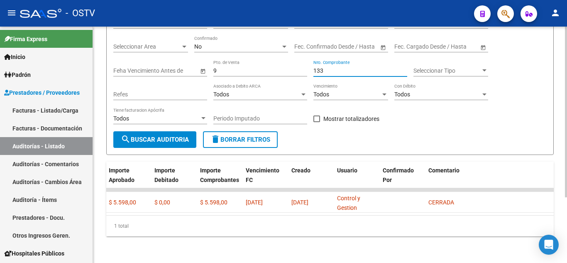
type input "133"
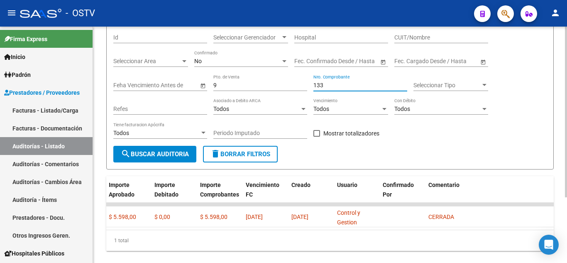
scroll to position [49, 0]
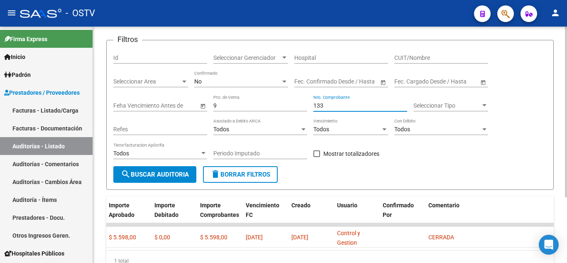
click at [329, 105] on input "133" at bounding box center [360, 105] width 94 height 7
click at [215, 106] on input "9" at bounding box center [260, 105] width 94 height 7
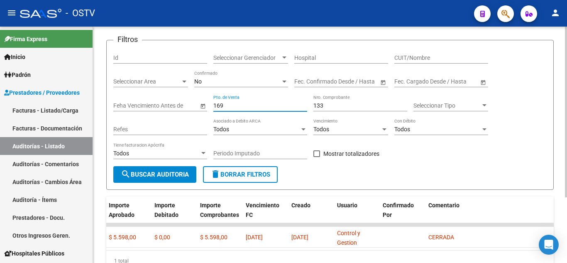
type input "169"
paste input "5968"
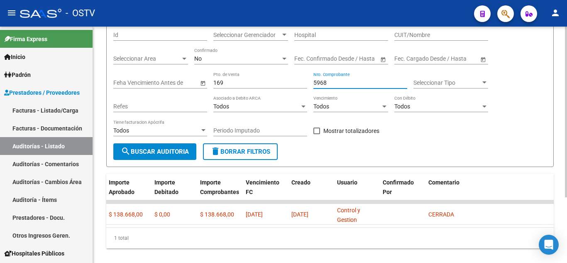
scroll to position [91, 0]
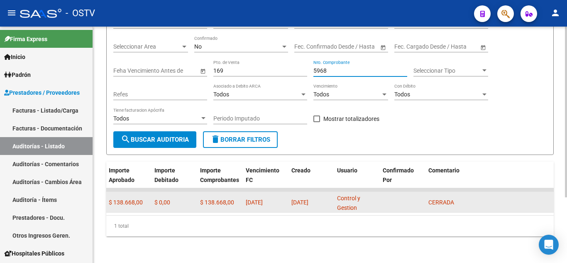
type input "5968"
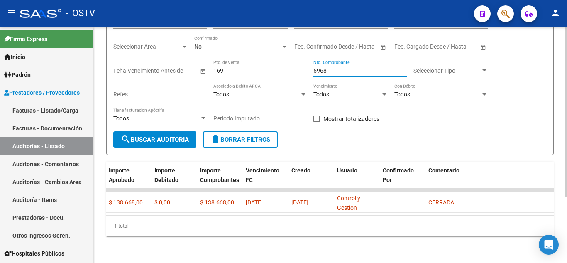
click at [229, 67] on input "169" at bounding box center [260, 70] width 94 height 7
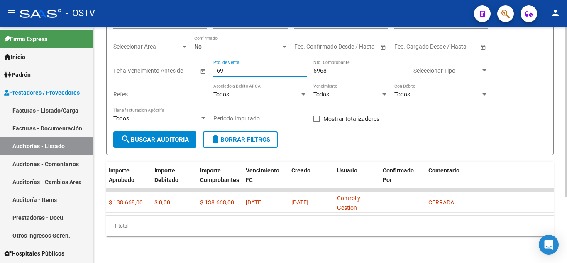
click at [229, 67] on input "169" at bounding box center [260, 70] width 94 height 7
click at [226, 60] on div "169 Pto. de Venta" at bounding box center [260, 68] width 94 height 17
click at [222, 60] on div "169 Pto. de Venta" at bounding box center [260, 68] width 94 height 17
click at [222, 61] on div "169 Pto. de Venta" at bounding box center [260, 68] width 94 height 17
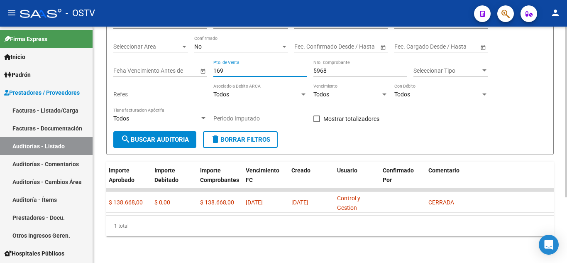
click at [221, 67] on input "169" at bounding box center [260, 70] width 94 height 7
type input "1"
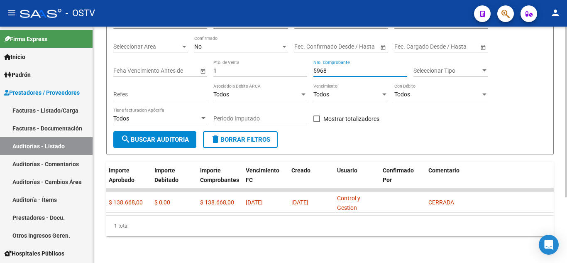
paste input "3427"
type input "3427"
click at [319, 67] on input "3427" at bounding box center [360, 70] width 94 height 7
click at [219, 67] on input "1" at bounding box center [260, 70] width 94 height 7
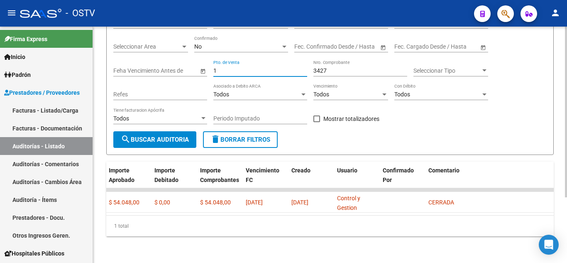
click at [219, 67] on input "1" at bounding box center [260, 70] width 94 height 7
type input "188"
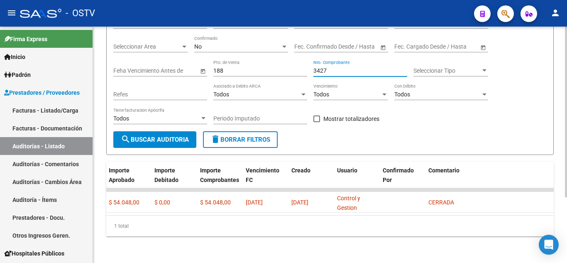
paste input "1989"
click at [318, 67] on input "19897" at bounding box center [360, 70] width 94 height 7
paste input "8"
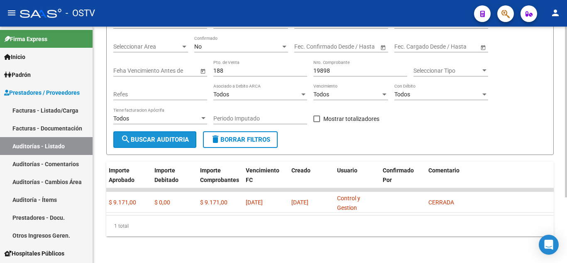
click at [137, 136] on span "search Buscar Auditoria" at bounding box center [155, 139] width 68 height 7
click at [322, 67] on input "19898" at bounding box center [360, 70] width 94 height 7
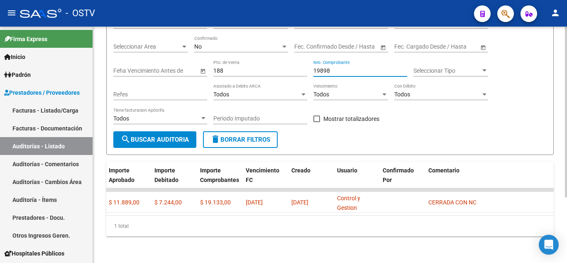
click at [321, 67] on input "19898" at bounding box center [360, 70] width 94 height 7
paste input "20025"
type input "20025"
click at [143, 136] on span "search Buscar Auditoria" at bounding box center [155, 139] width 68 height 7
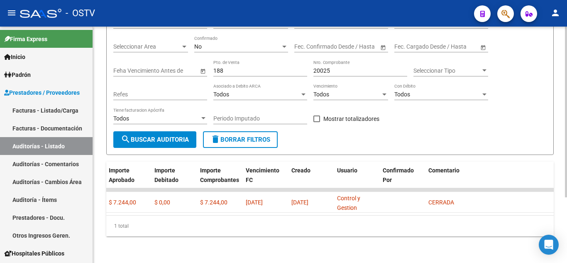
click at [234, 67] on input "188" at bounding box center [260, 70] width 94 height 7
type input "143"
paste input "13227"
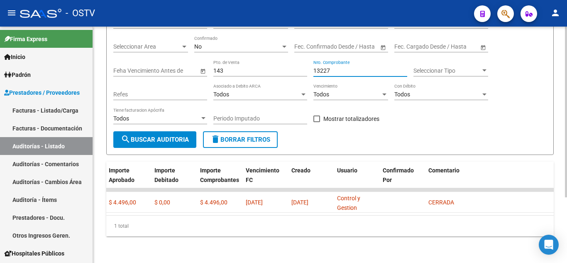
type input "13227"
